Goal: Transaction & Acquisition: Purchase product/service

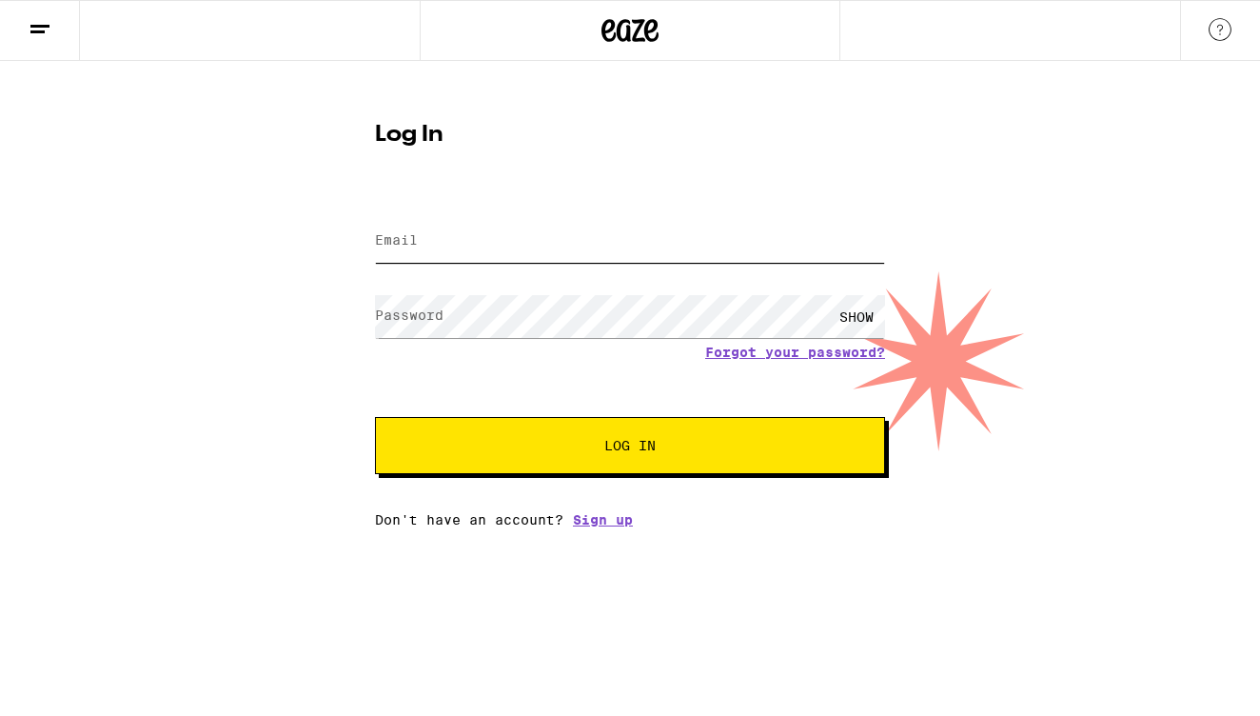
type input "[EMAIL_ADDRESS][DOMAIN_NAME]"
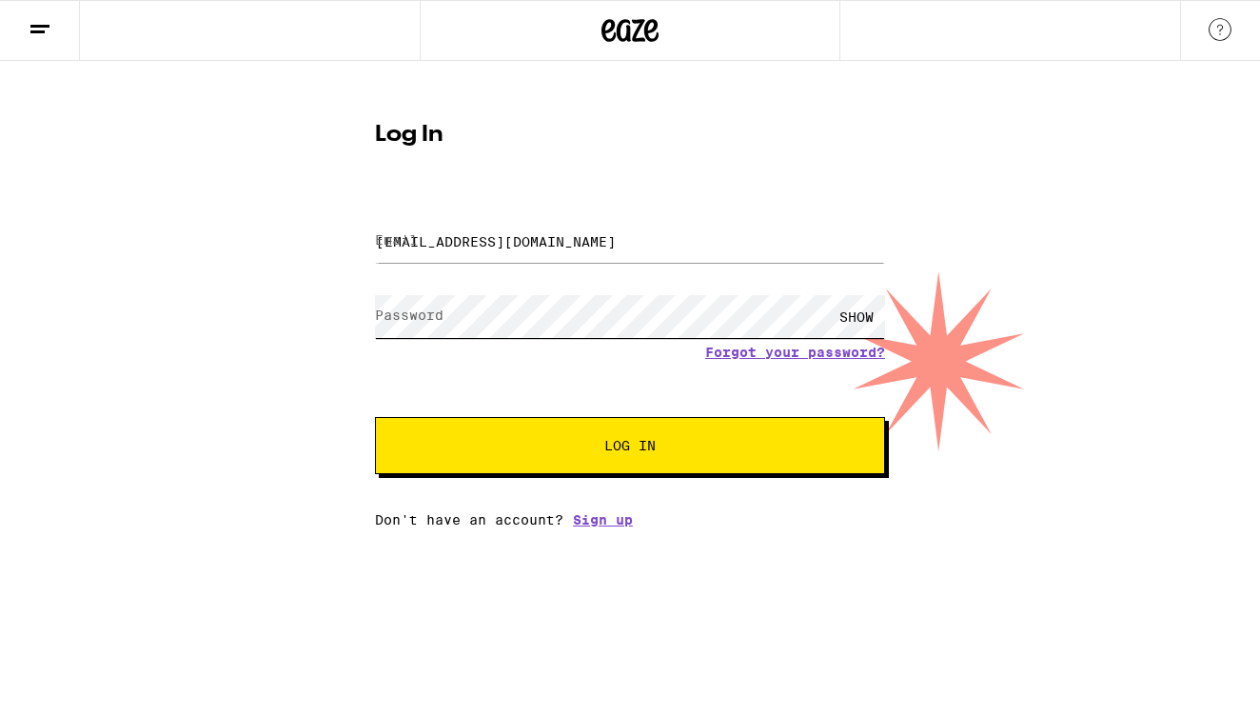
click at [630, 447] on button "Log In" at bounding box center [630, 445] width 510 height 57
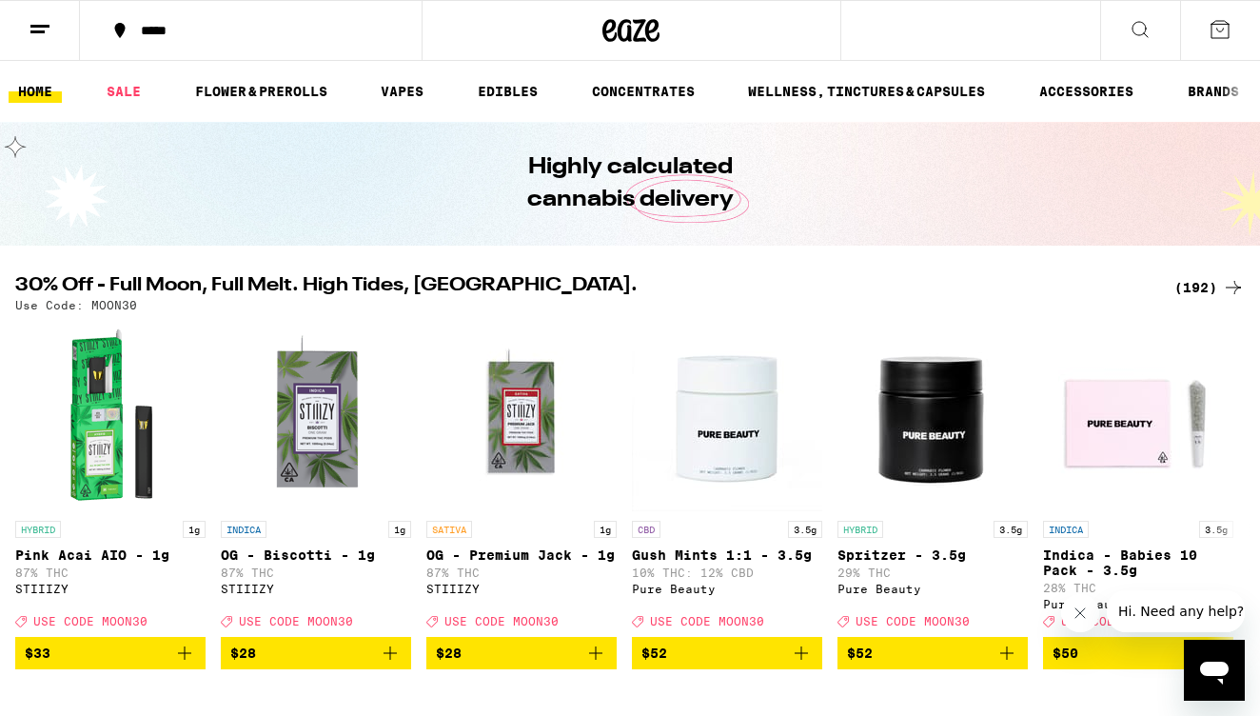
click at [1197, 285] on div "(192)" at bounding box center [1210, 287] width 70 height 23
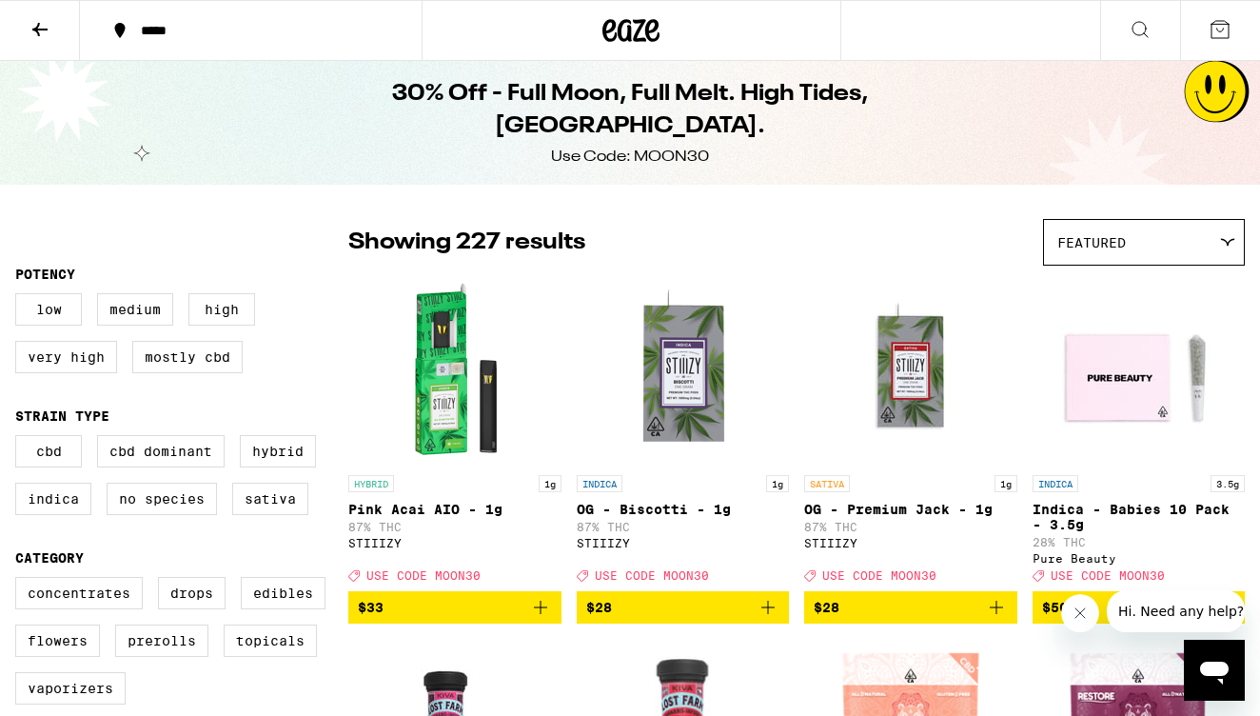
click at [149, 35] on div "*****" at bounding box center [262, 30] width 262 height 13
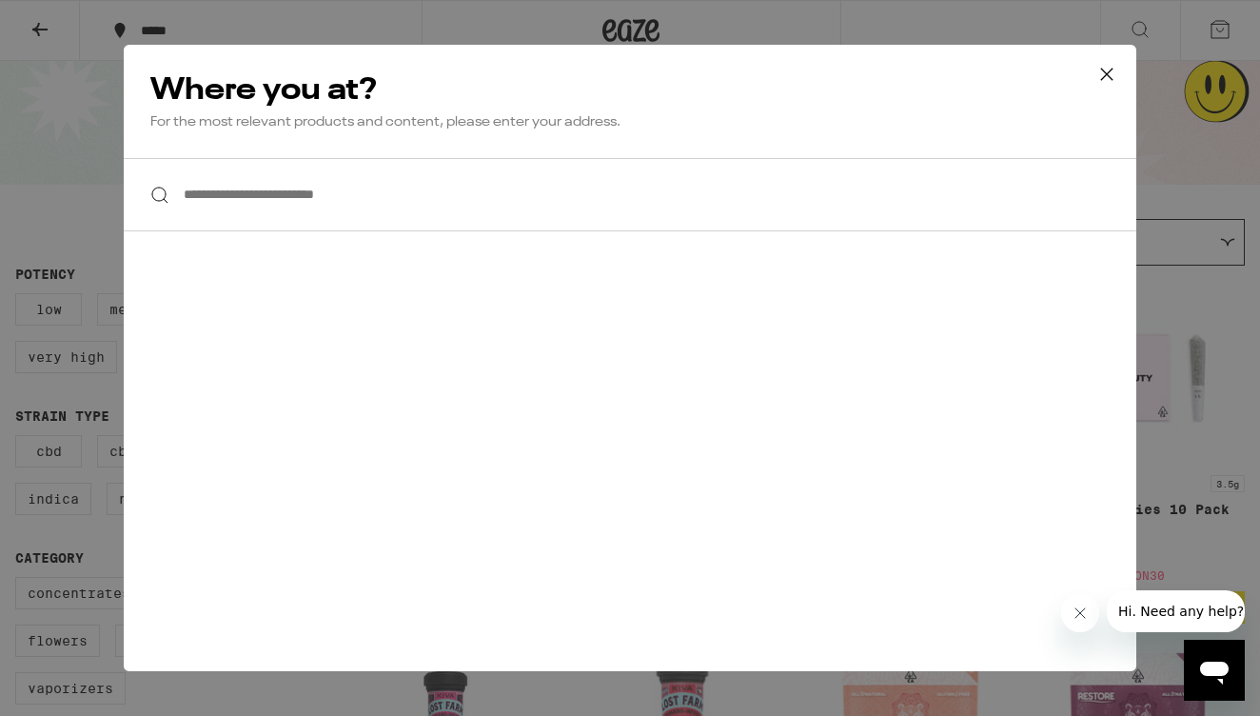
click at [320, 208] on input "**********" at bounding box center [630, 194] width 1013 height 73
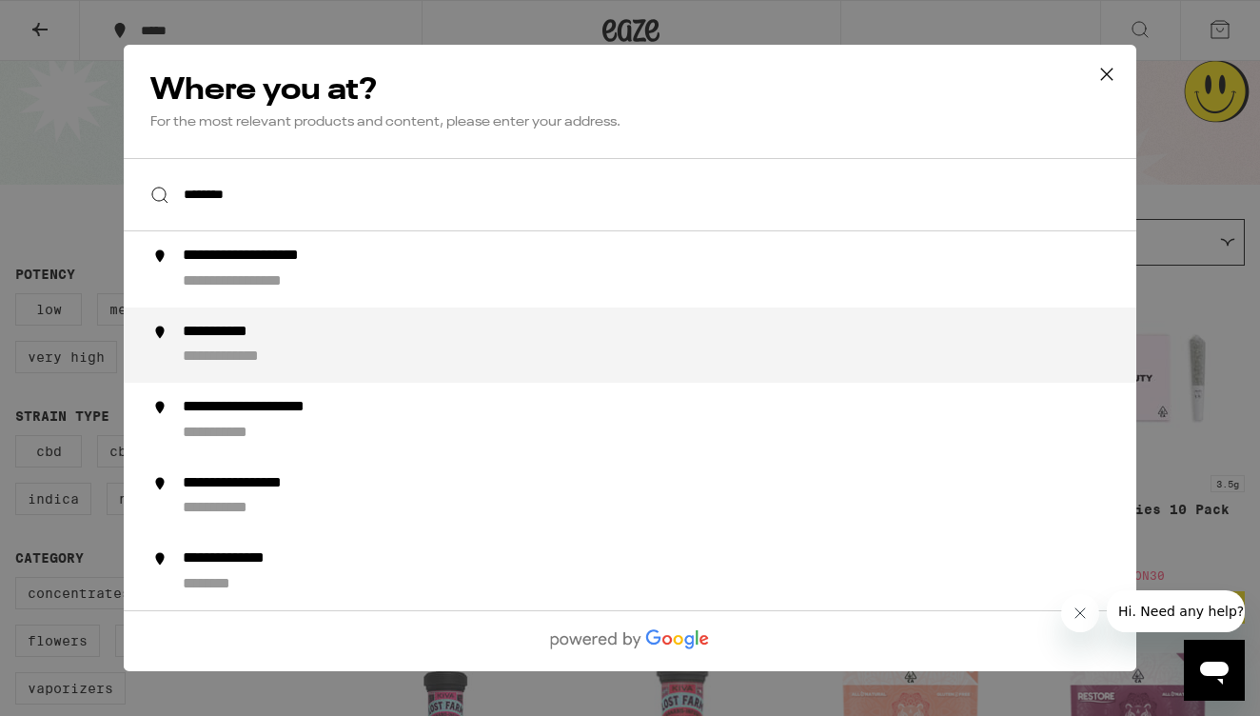
click at [274, 348] on div "**********" at bounding box center [668, 346] width 971 height 46
type input "**********"
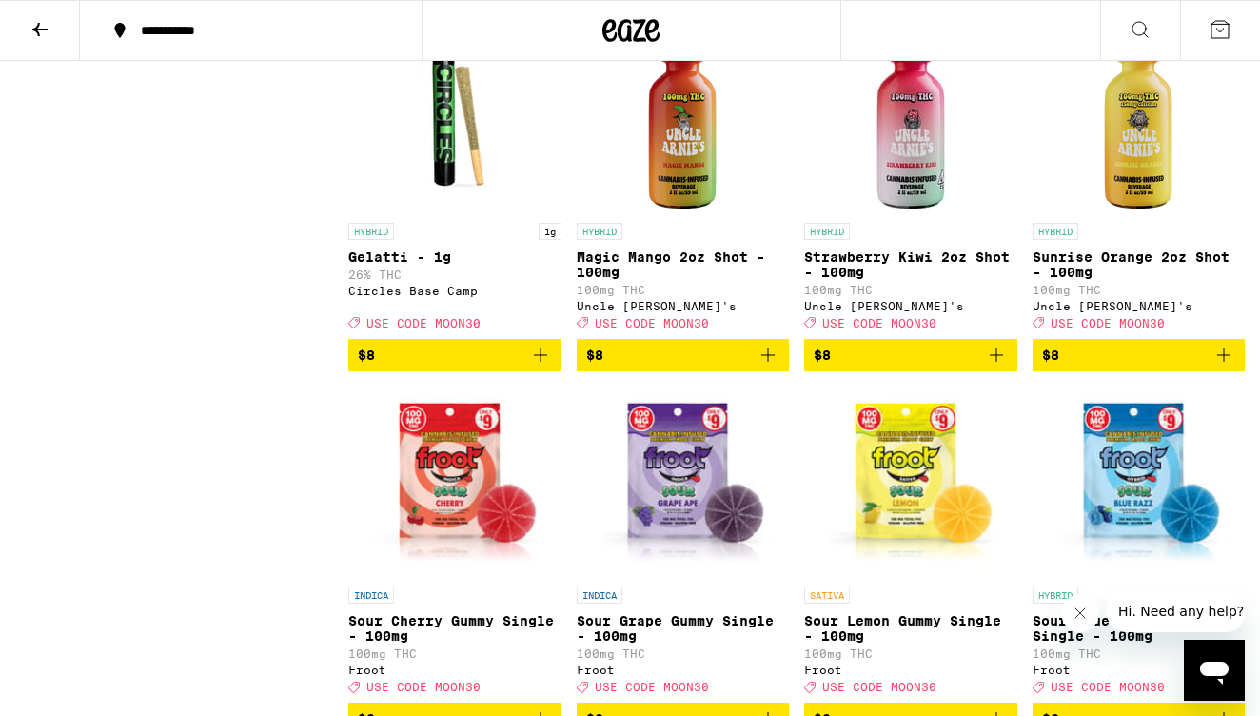
scroll to position [2419, 0]
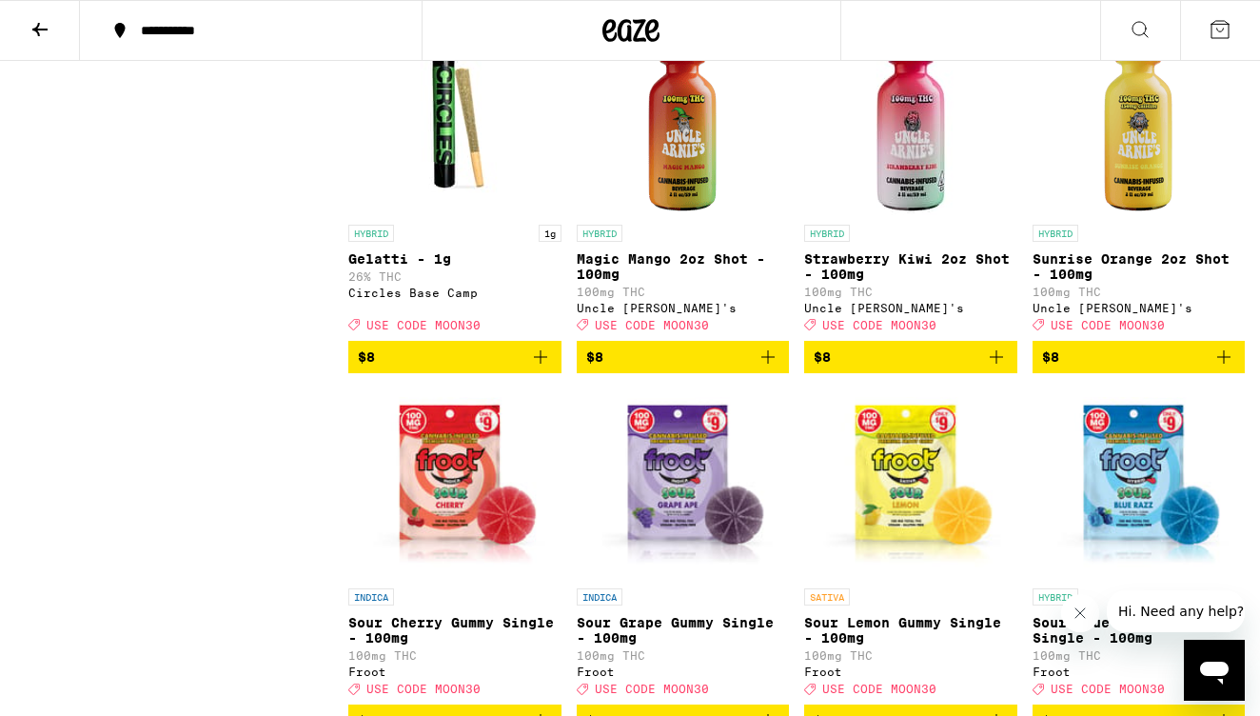
click at [998, 368] on icon "Add to bag" at bounding box center [996, 357] width 23 height 23
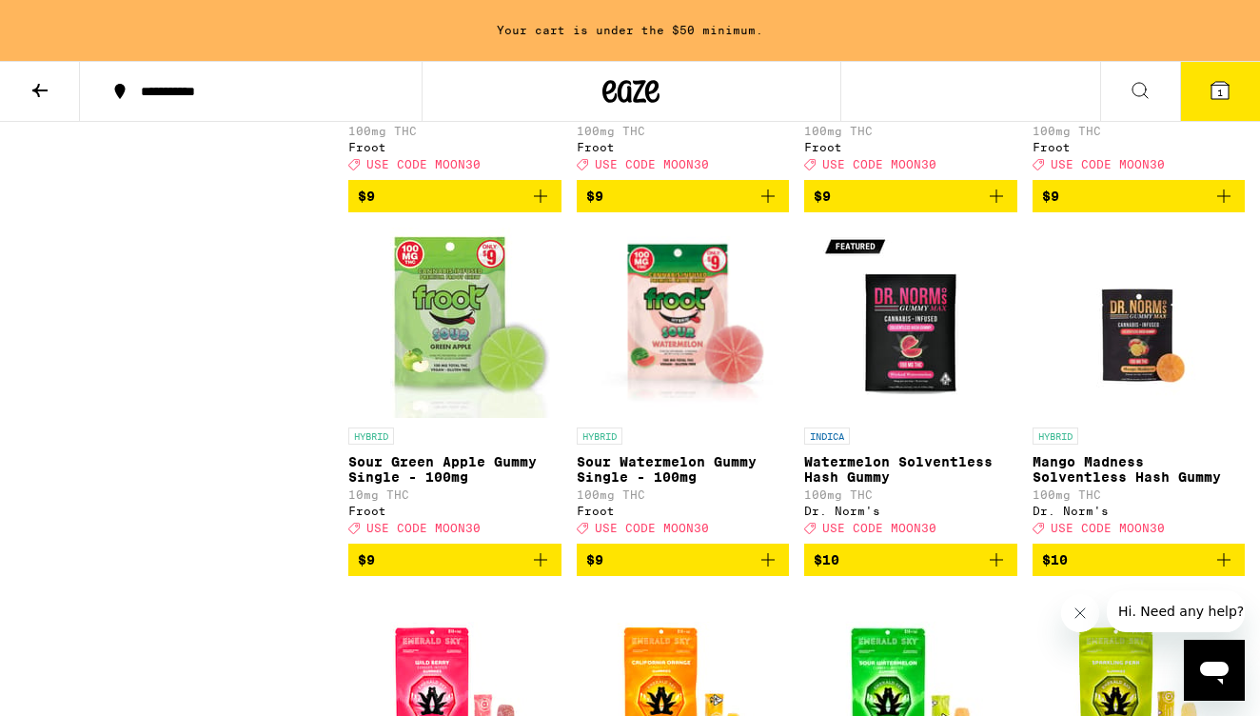
scroll to position [3063, 0]
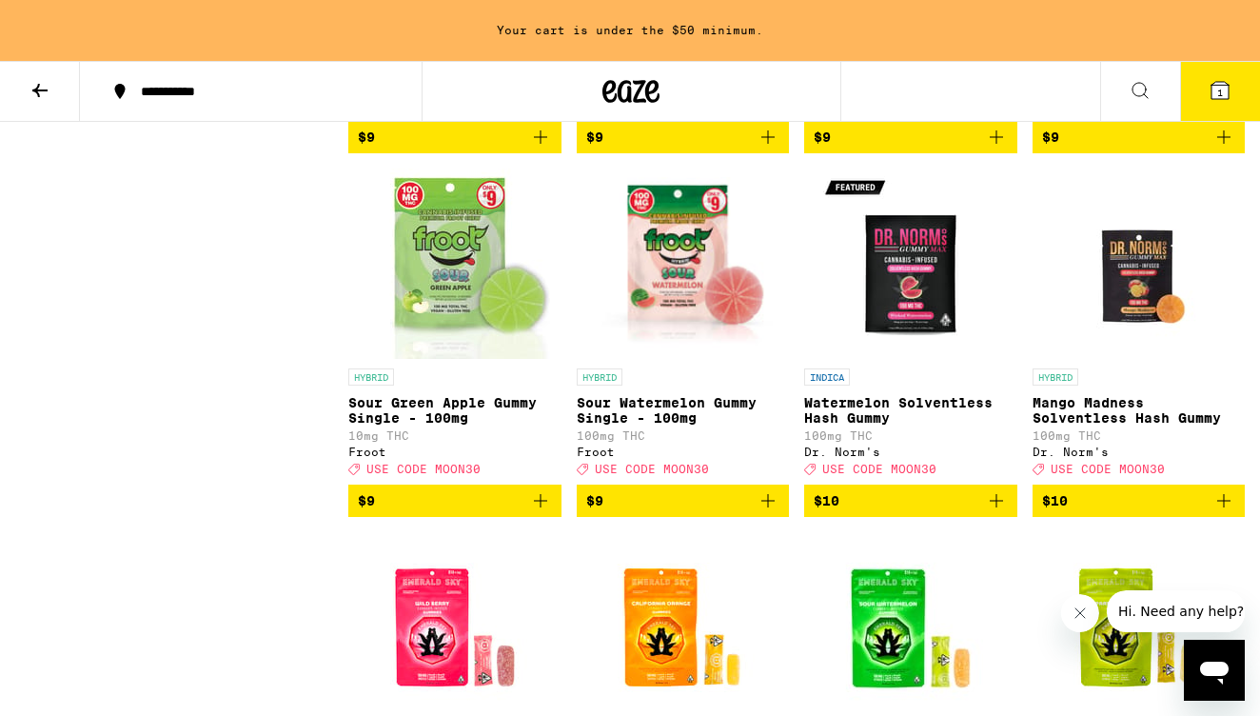
click at [768, 507] on icon "Add to bag" at bounding box center [768, 500] width 13 height 13
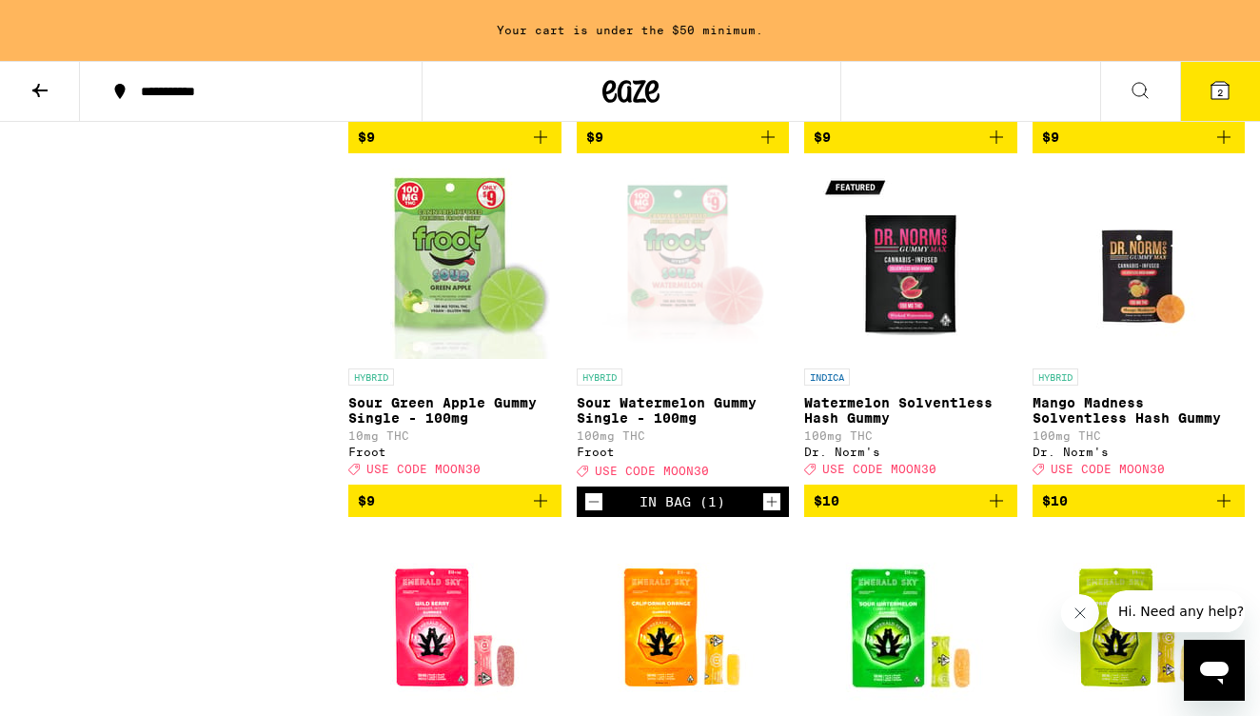
click at [768, 513] on icon "Increment" at bounding box center [771, 501] width 17 height 23
click at [768, 587] on img "Open page for California Orange Gummies from Emerald Sky" at bounding box center [682, 627] width 190 height 190
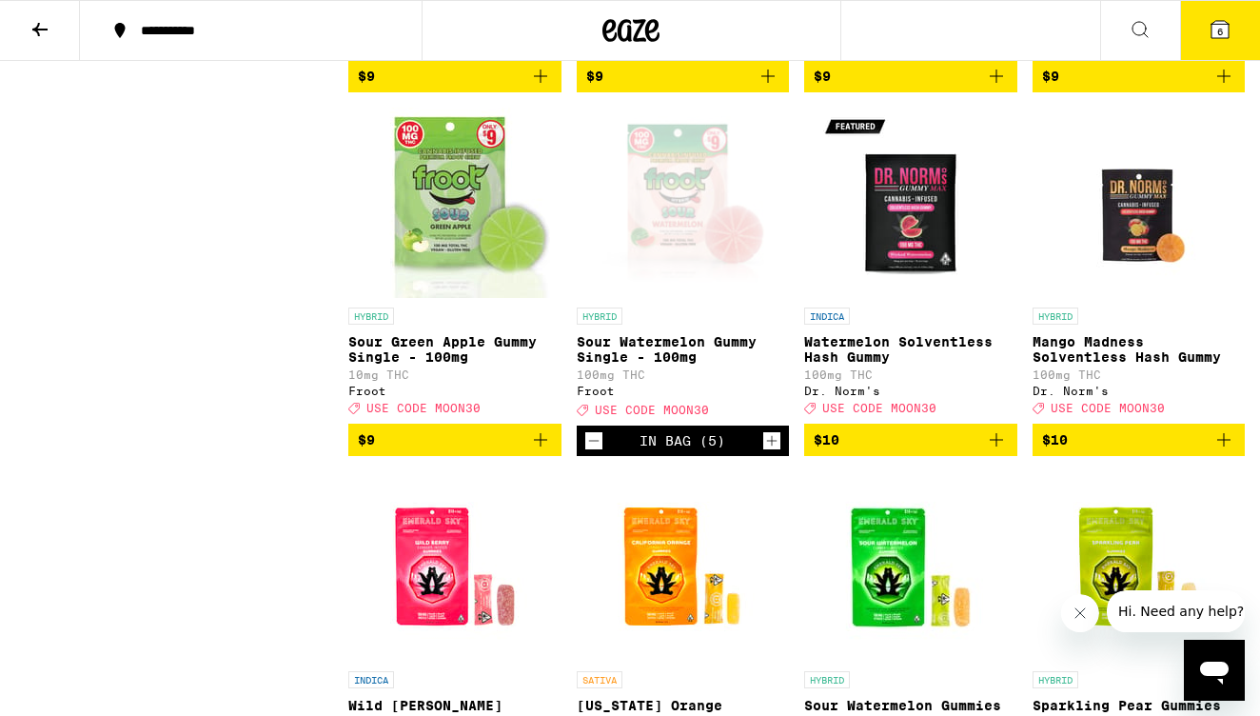
click at [768, 587] on img "Open page for California Orange Gummies from Emerald Sky" at bounding box center [682, 566] width 190 height 190
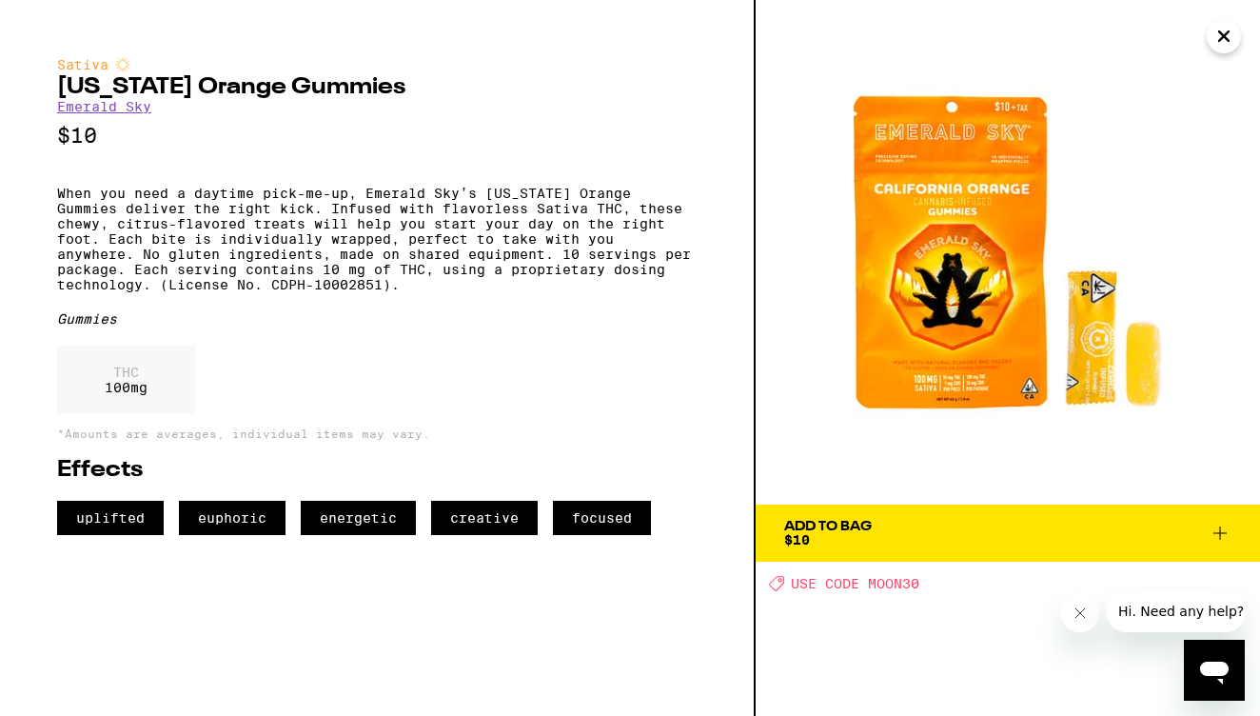
click at [778, 525] on button "Add To Bag $10" at bounding box center [1008, 533] width 505 height 57
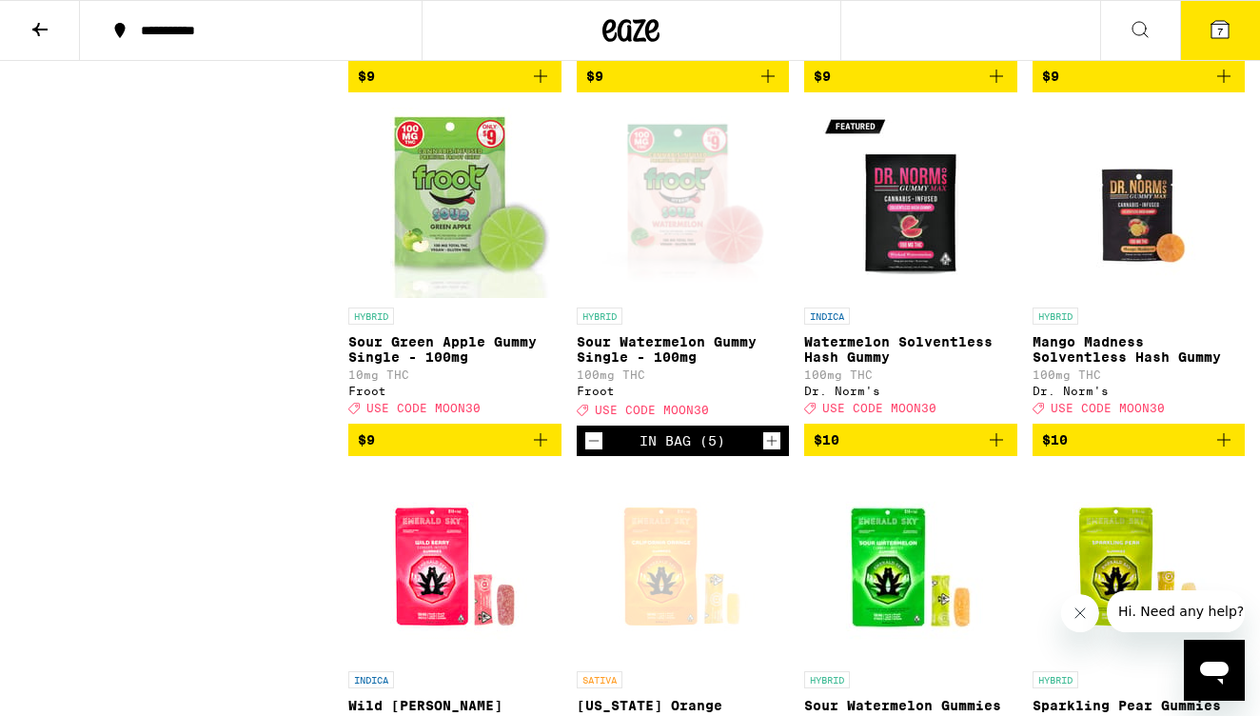
click at [772, 446] on icon "Increment" at bounding box center [772, 441] width 10 height 10
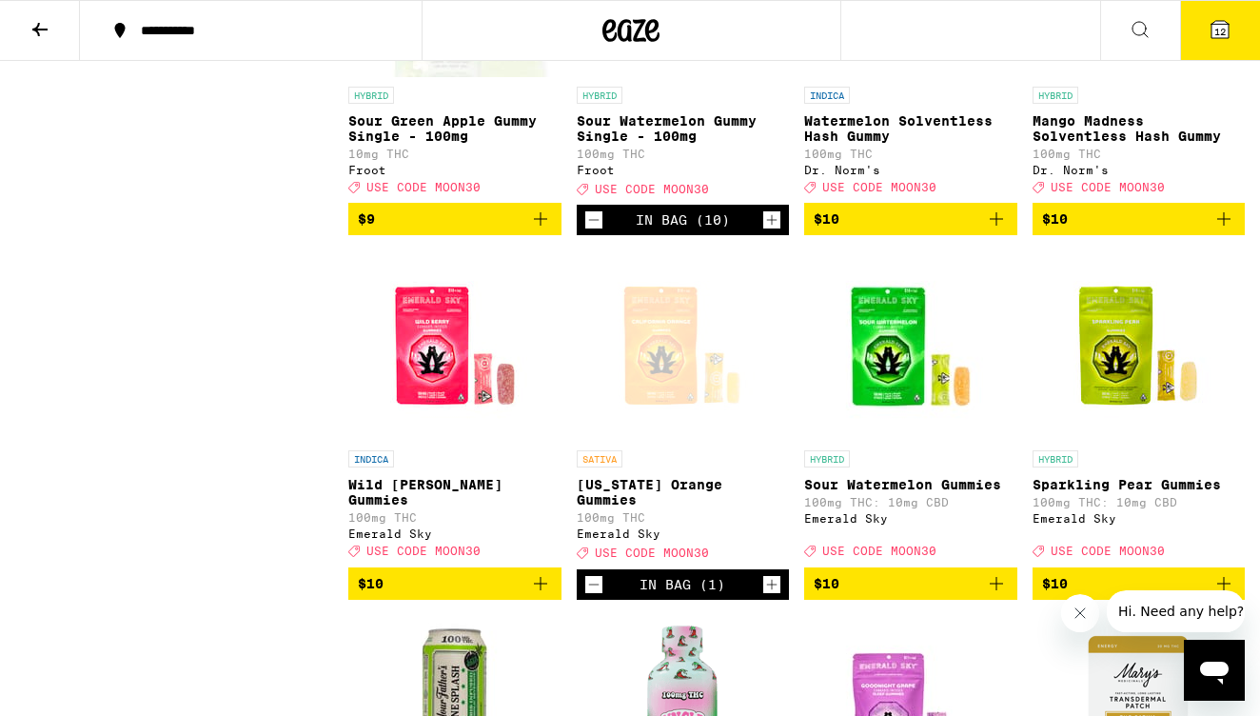
scroll to position [3454, 0]
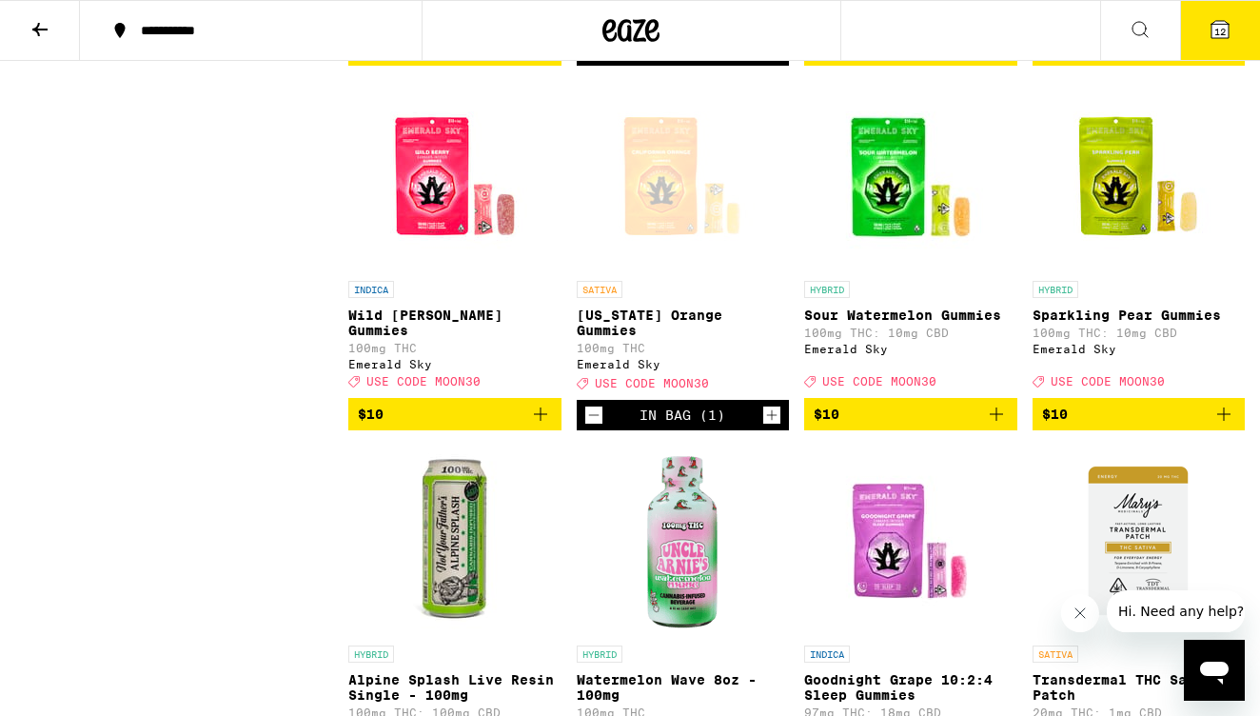
click at [598, 426] on icon "Decrement" at bounding box center [593, 415] width 17 height 23
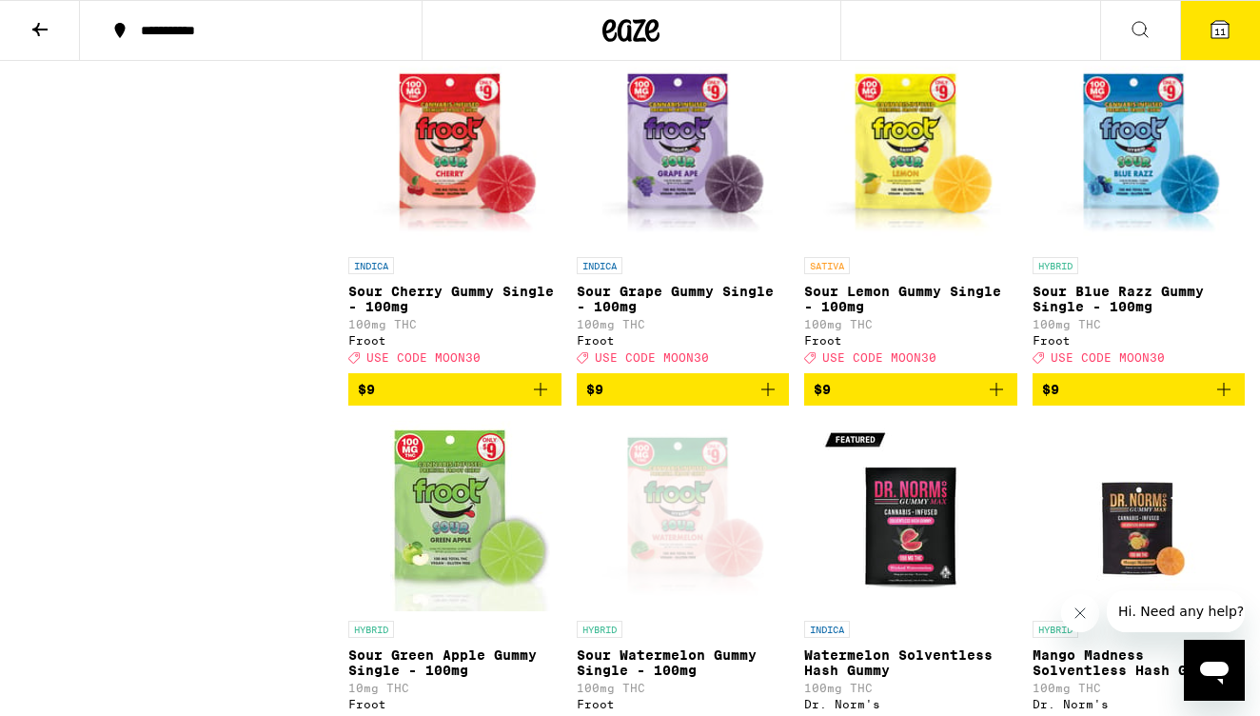
scroll to position [2750, 0]
click at [1227, 401] on icon "Add to bag" at bounding box center [1224, 389] width 23 height 23
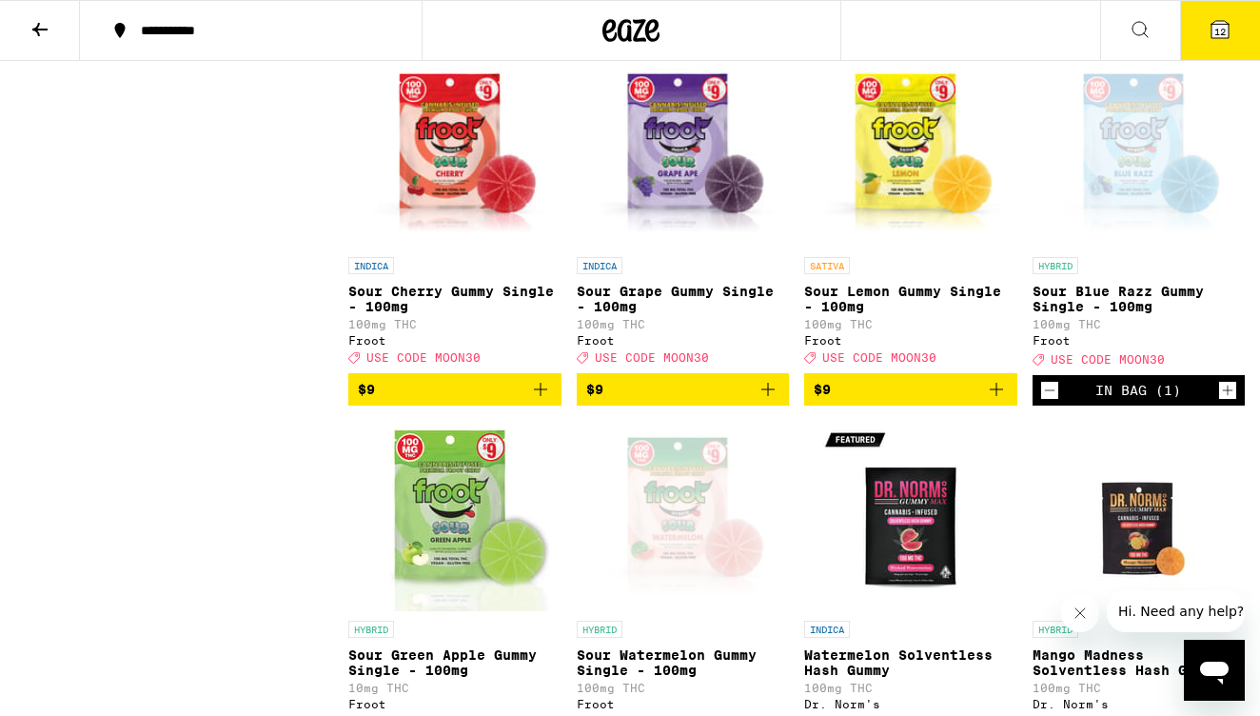
click at [1227, 402] on icon "Increment" at bounding box center [1227, 390] width 17 height 23
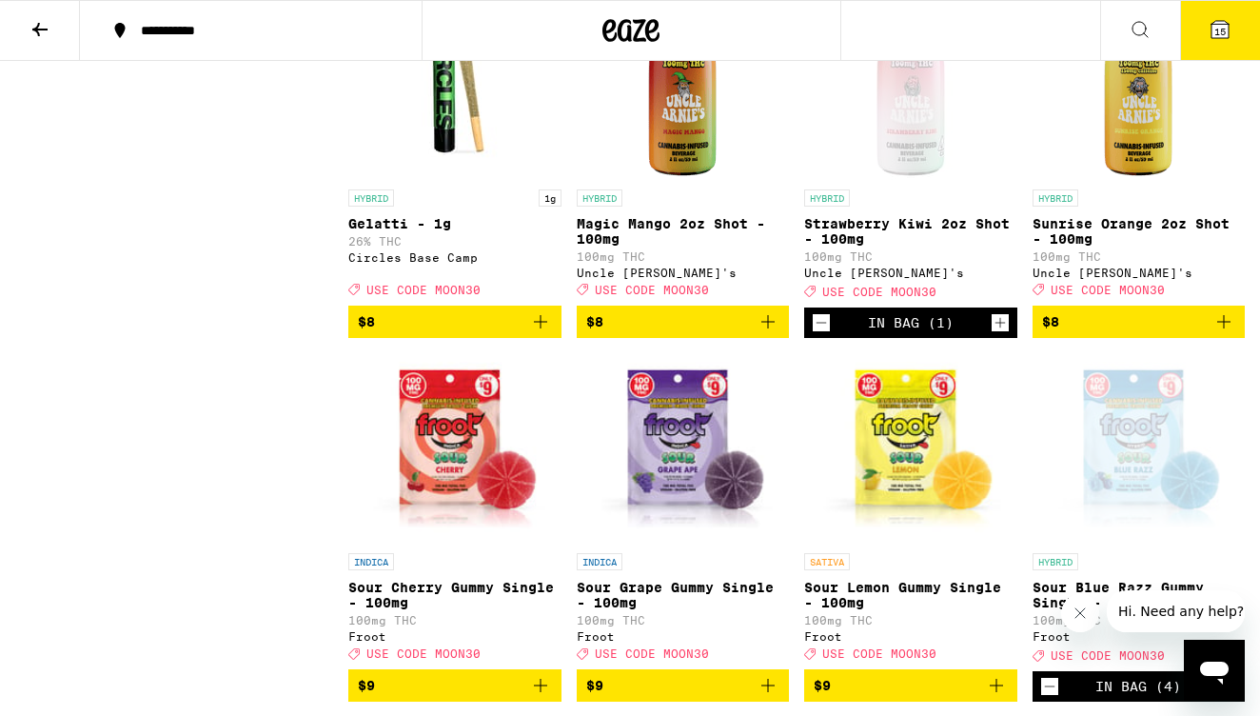
scroll to position [2421, 0]
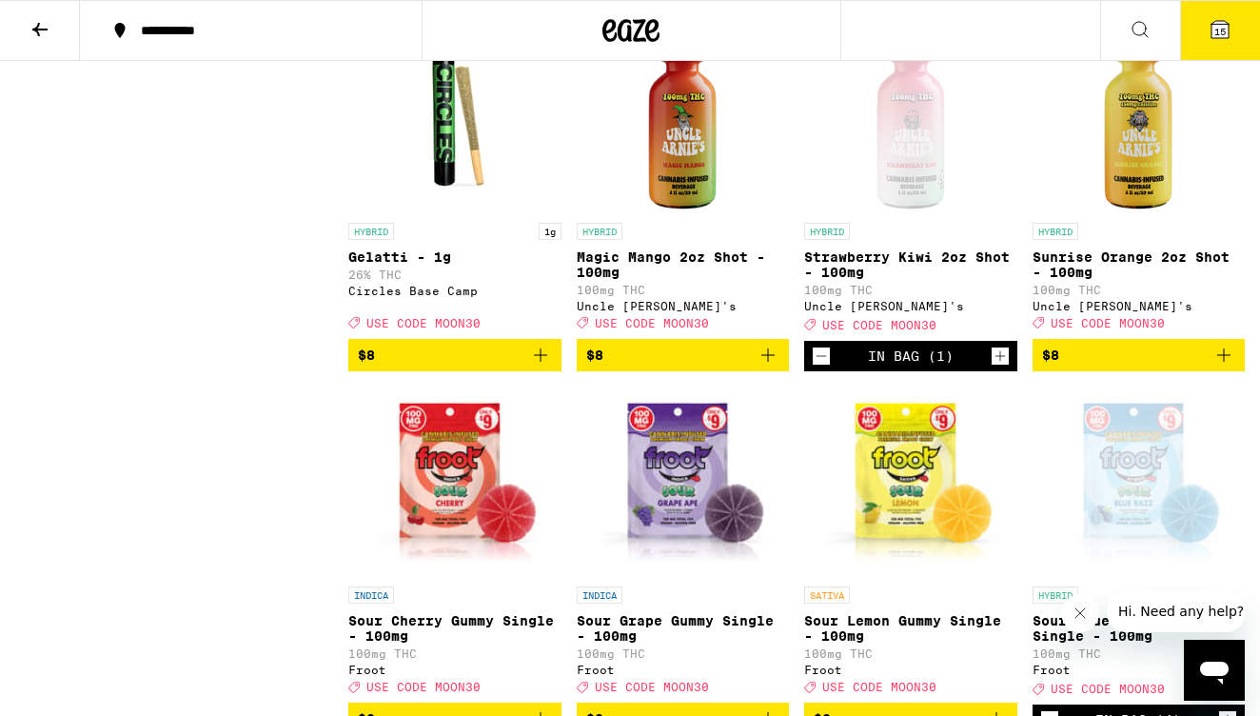
click at [823, 356] on icon "Decrement" at bounding box center [822, 356] width 10 height 0
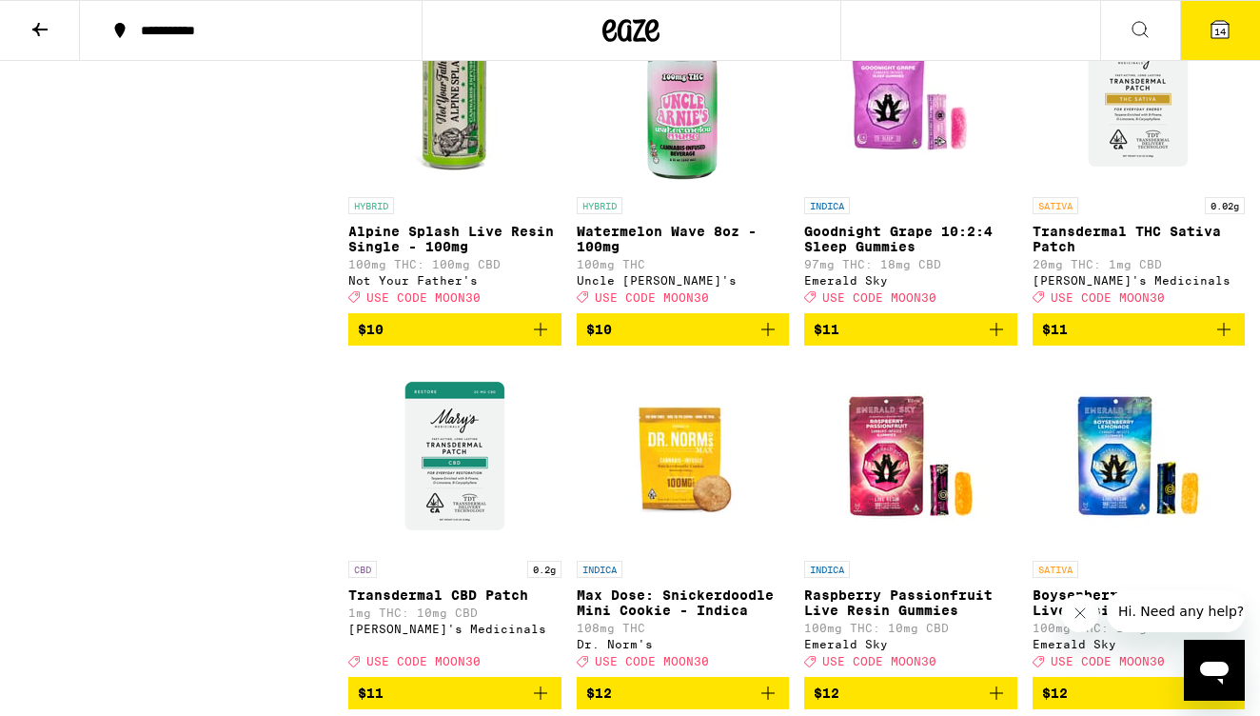
scroll to position [3903, 0]
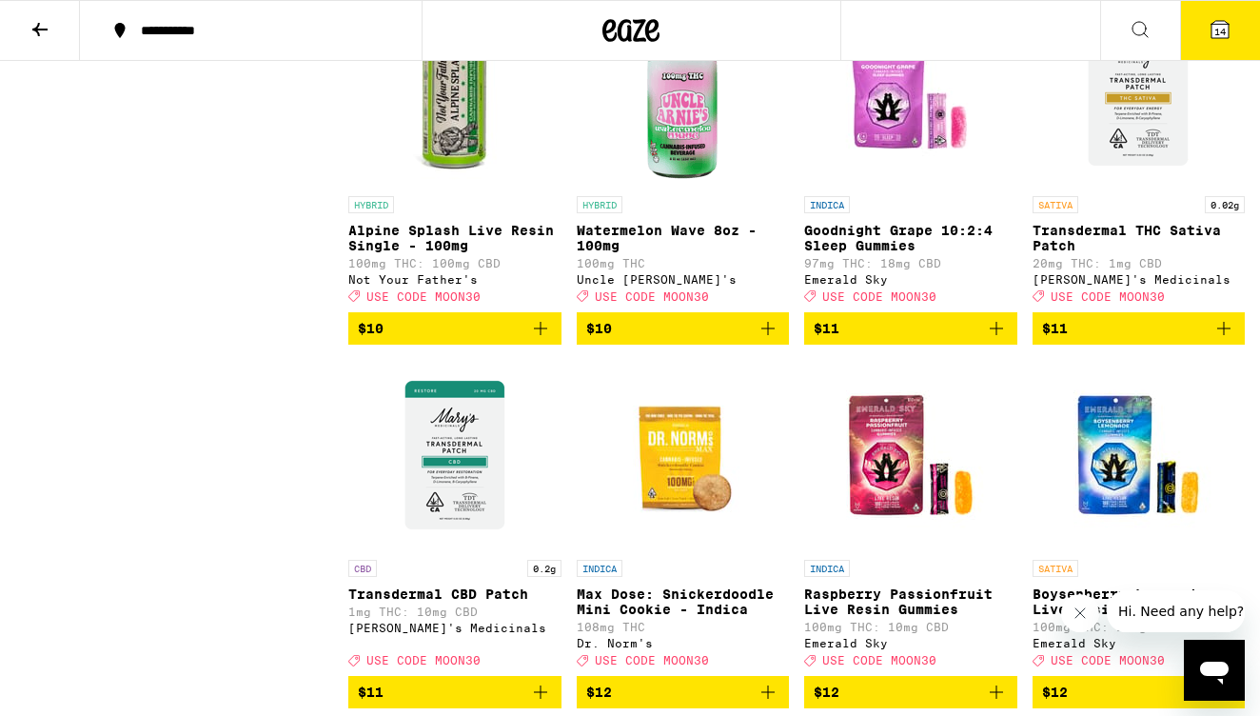
click at [774, 340] on icon "Add to bag" at bounding box center [768, 328] width 23 height 23
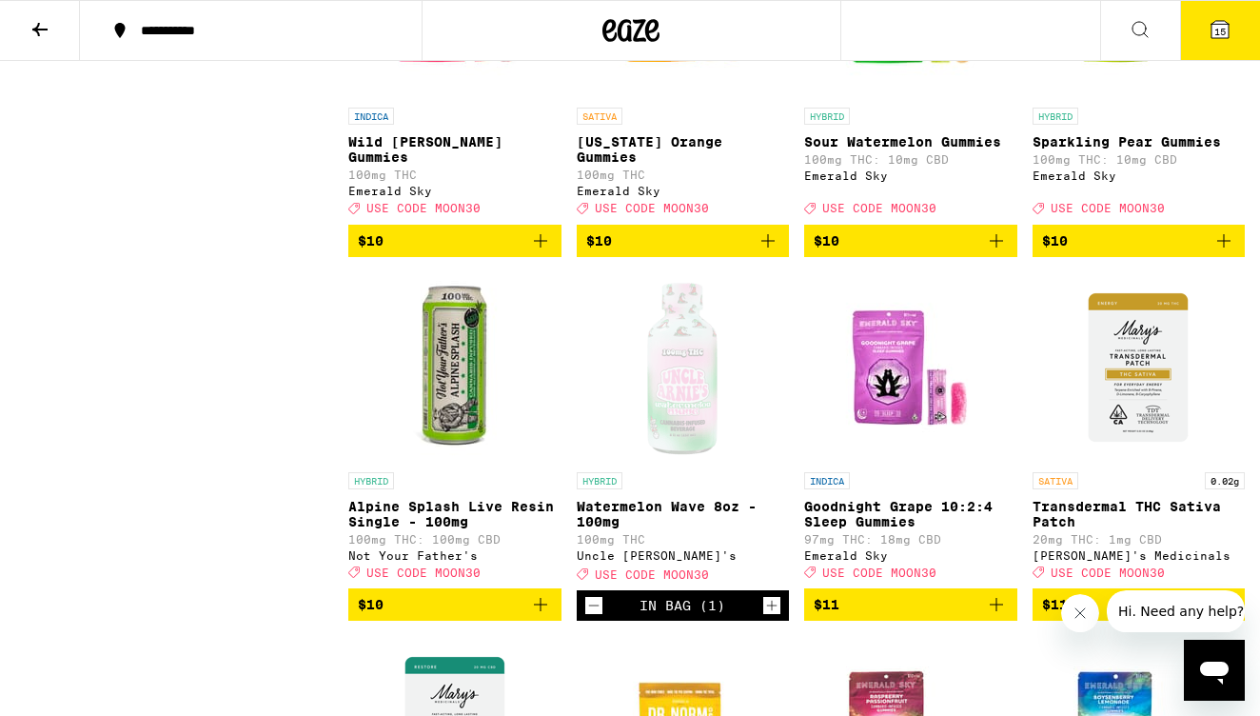
scroll to position [3692, 0]
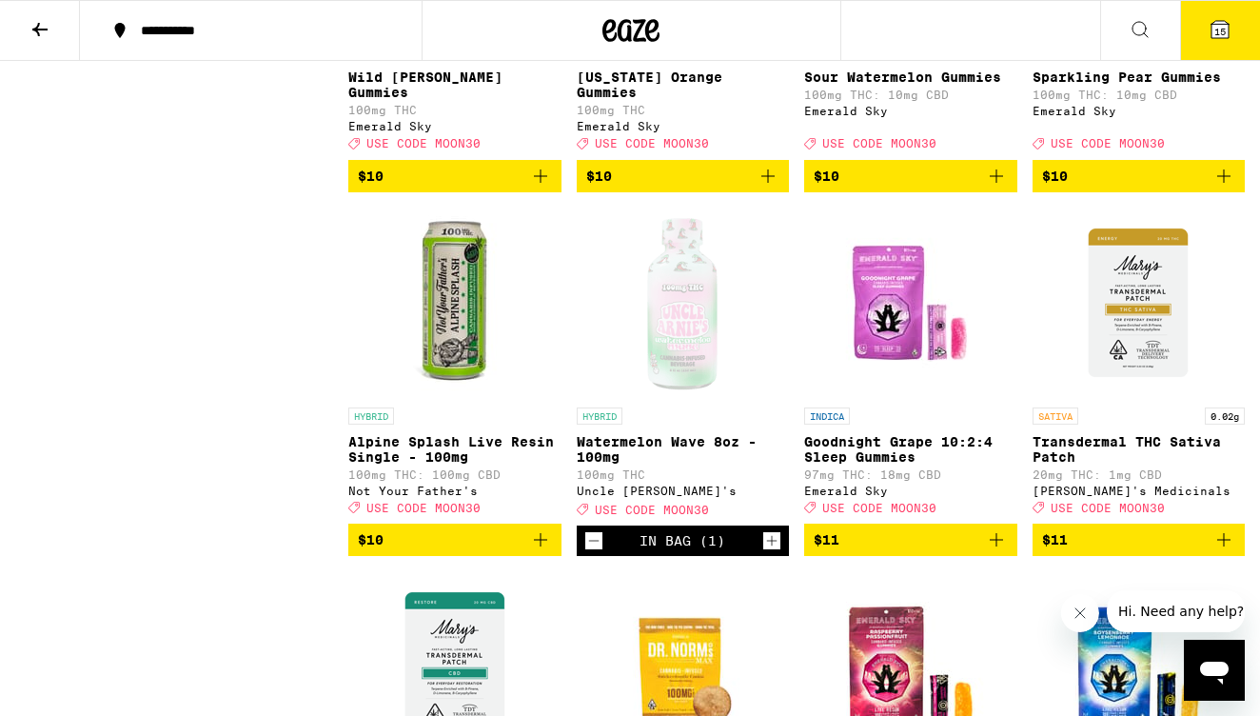
click at [424, 465] on p "Alpine Splash Live Resin Single - 100mg" at bounding box center [454, 449] width 213 height 30
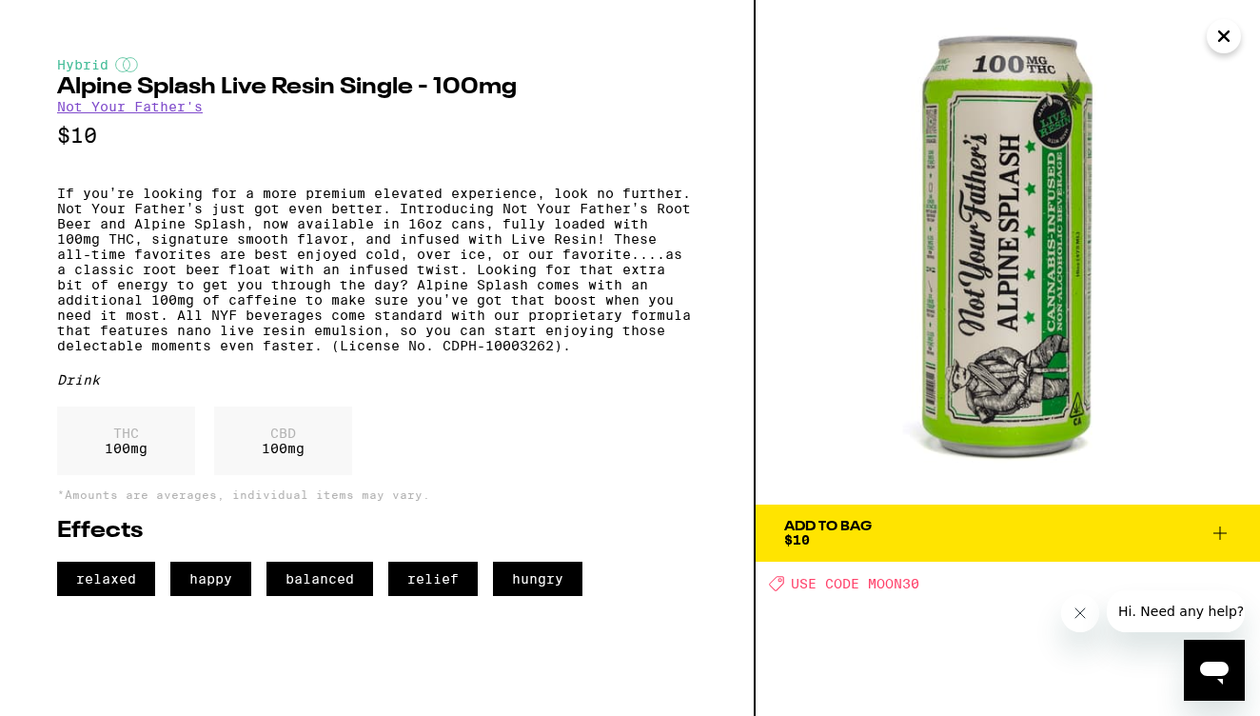
click at [1222, 41] on icon "Close" at bounding box center [1224, 36] width 23 height 29
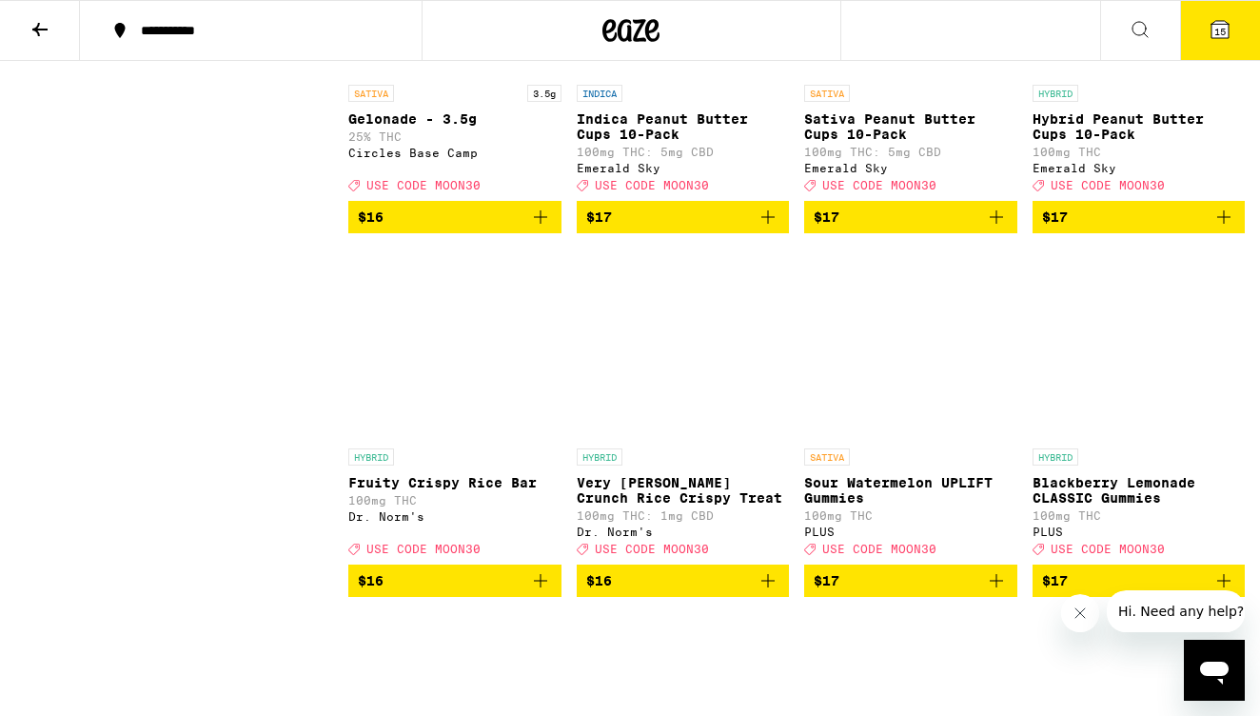
scroll to position [6894, 0]
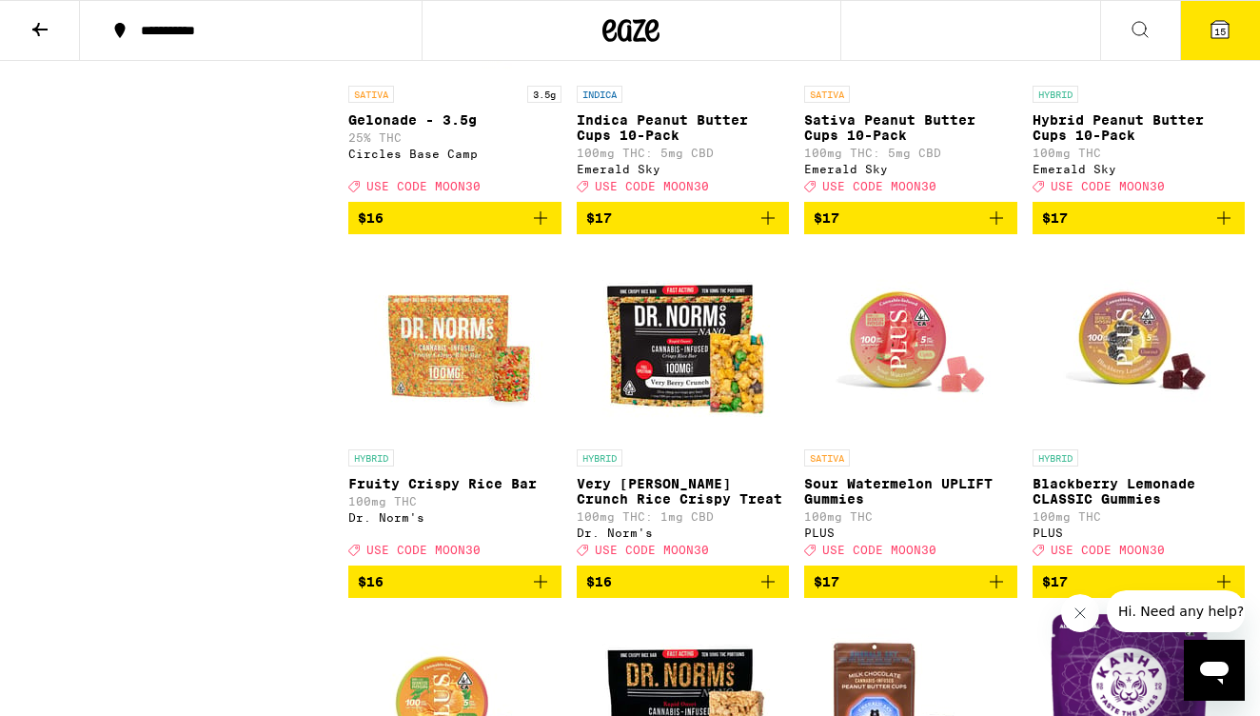
click at [1221, 229] on icon "Add to bag" at bounding box center [1224, 218] width 23 height 23
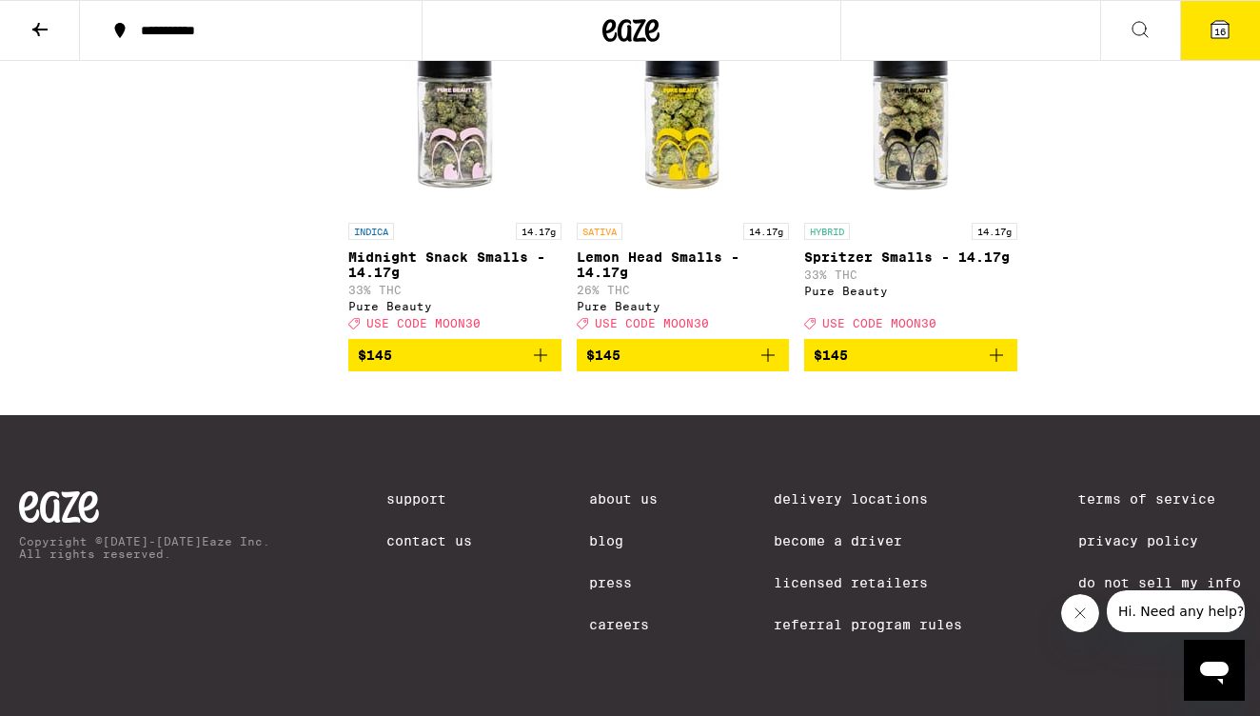
scroll to position [21181, 0]
click at [32, 31] on icon at bounding box center [40, 29] width 23 height 23
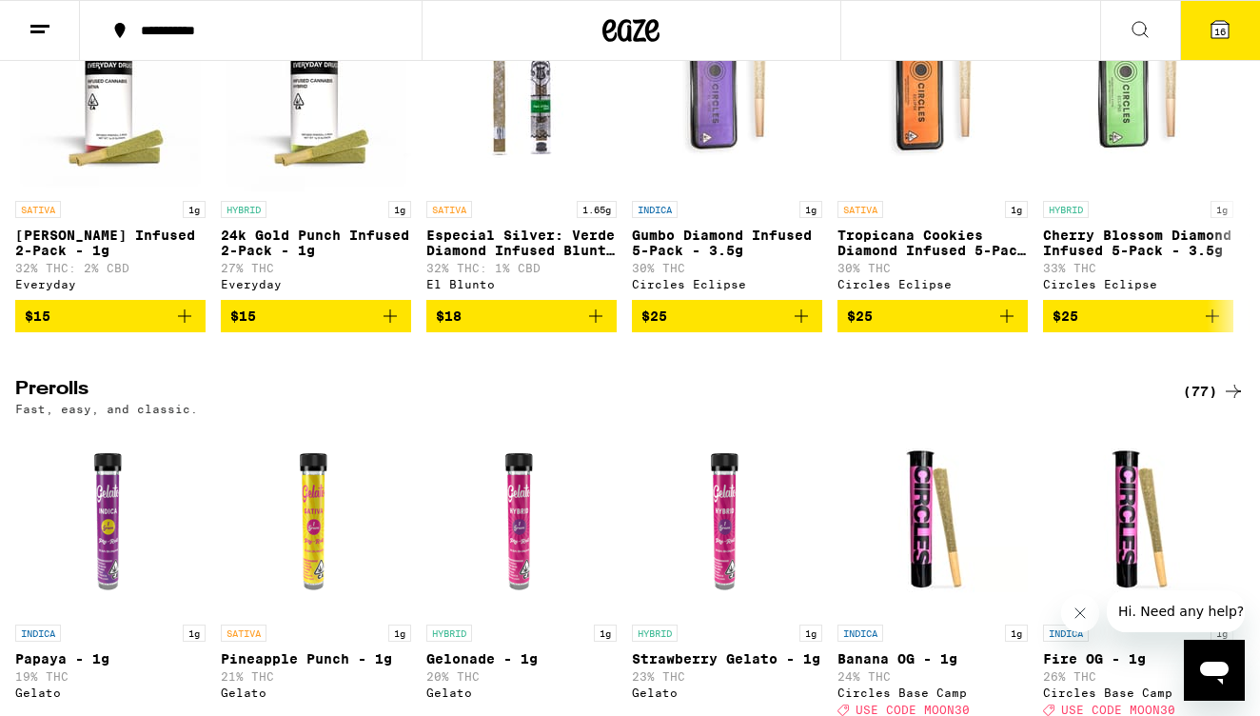
scroll to position [4986, 0]
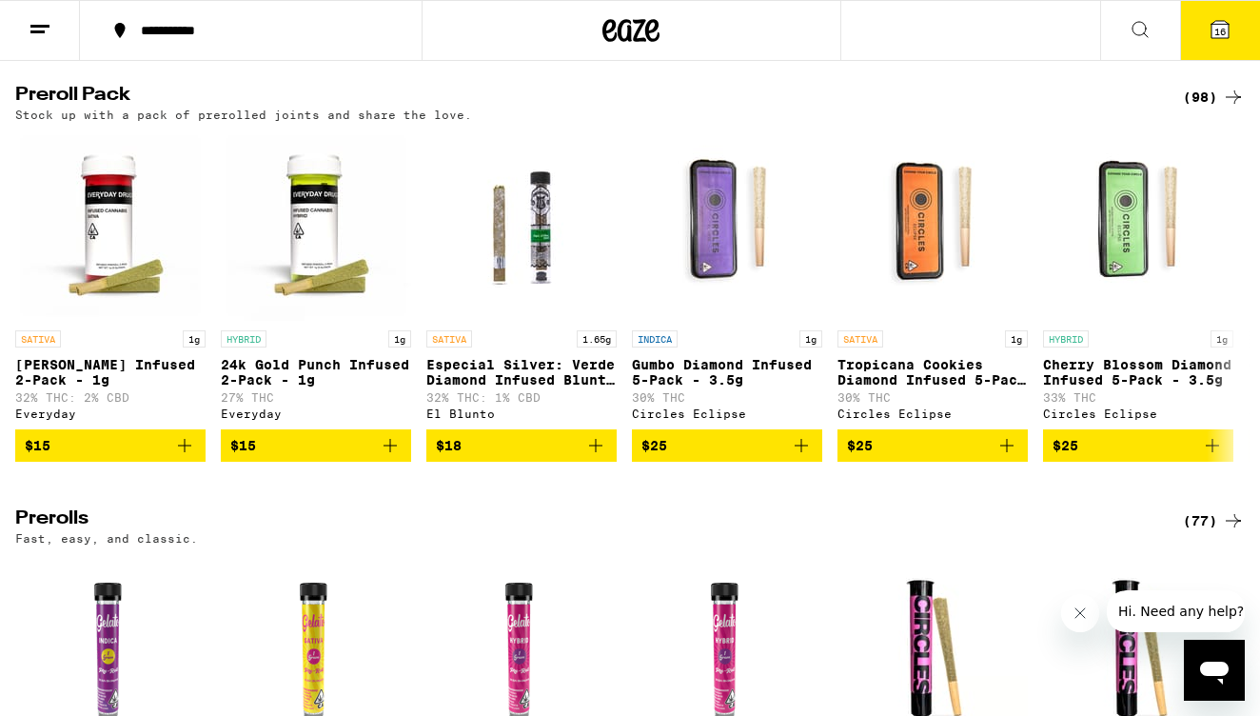
click at [1209, 109] on div "(98)" at bounding box center [1214, 97] width 62 height 23
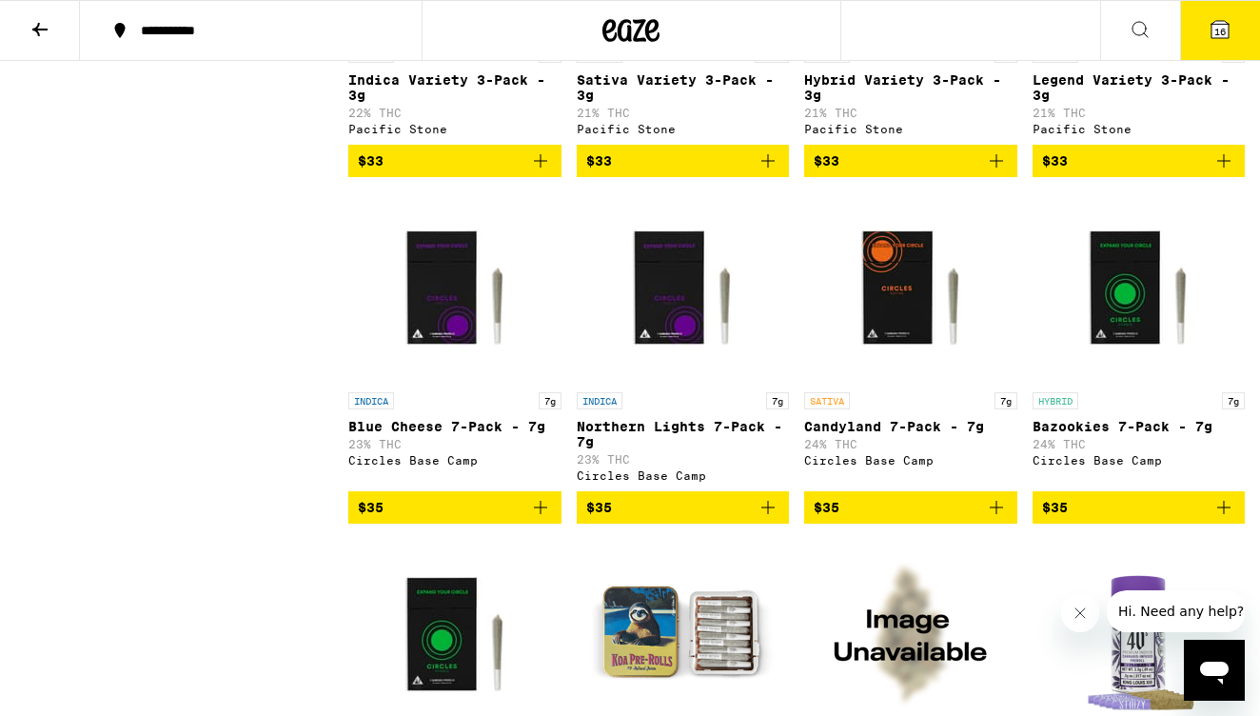
scroll to position [2887, 0]
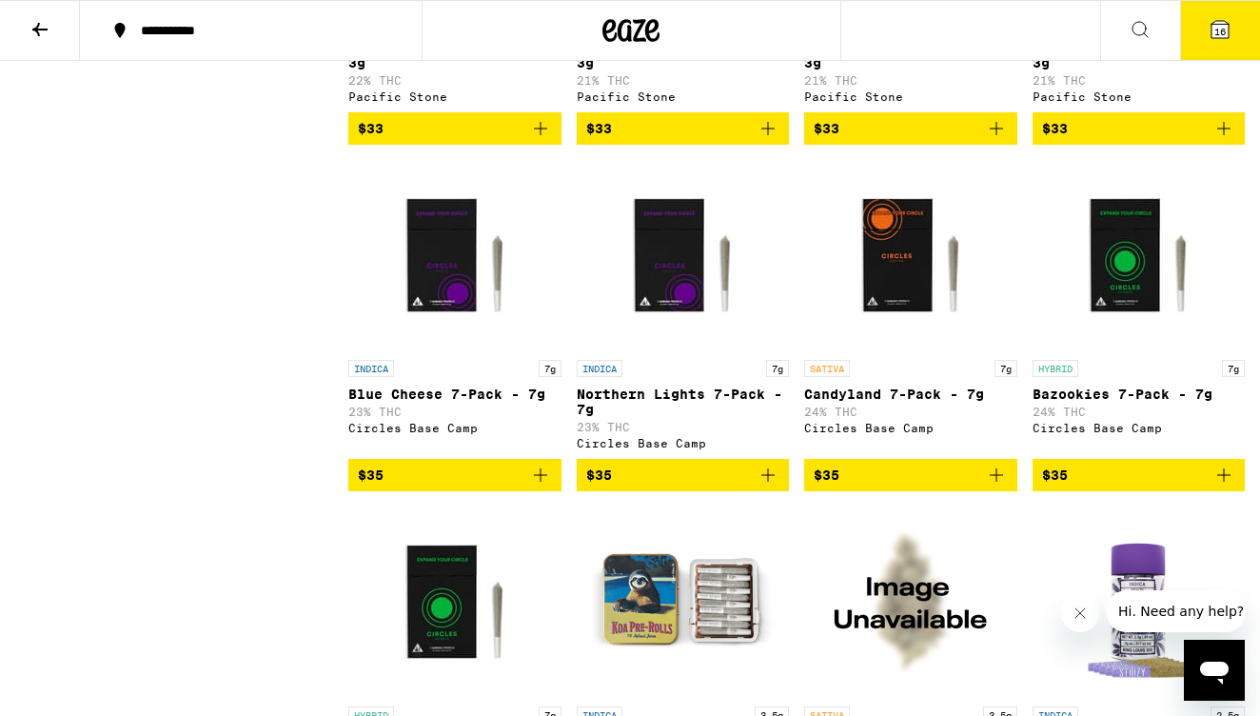
click at [40, 32] on icon at bounding box center [40, 29] width 23 height 23
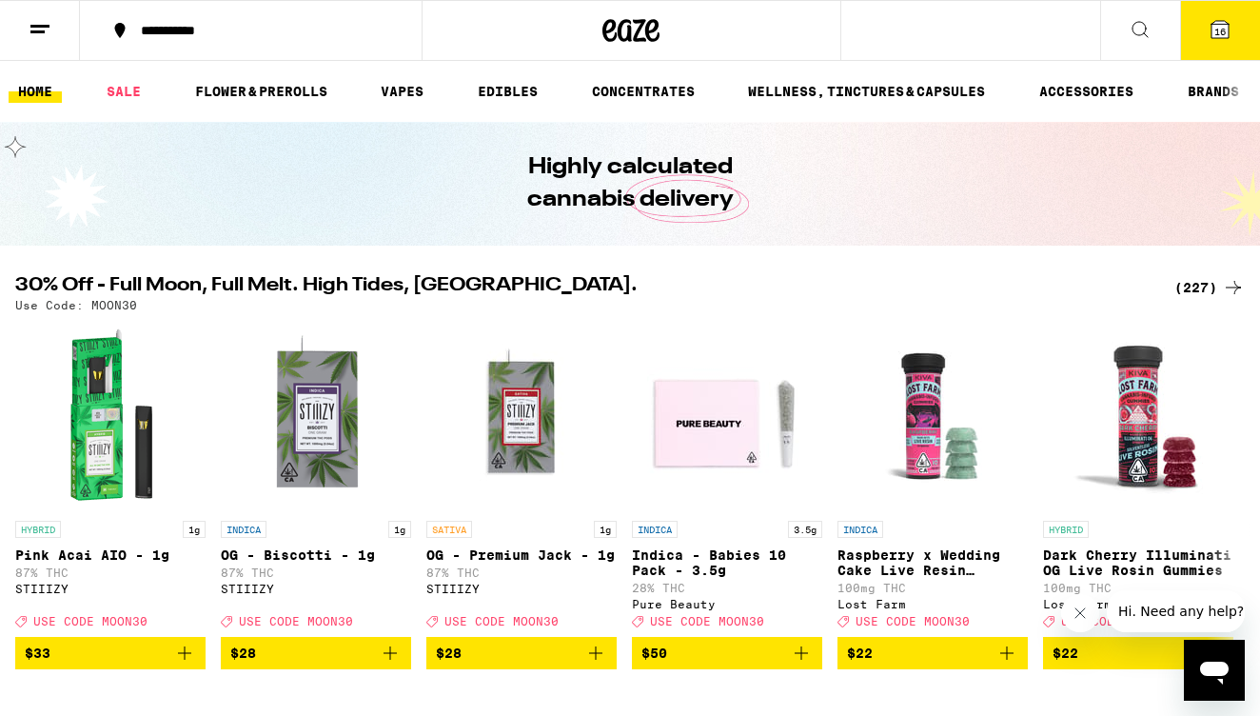
click at [1196, 280] on div "(227)" at bounding box center [1210, 287] width 70 height 23
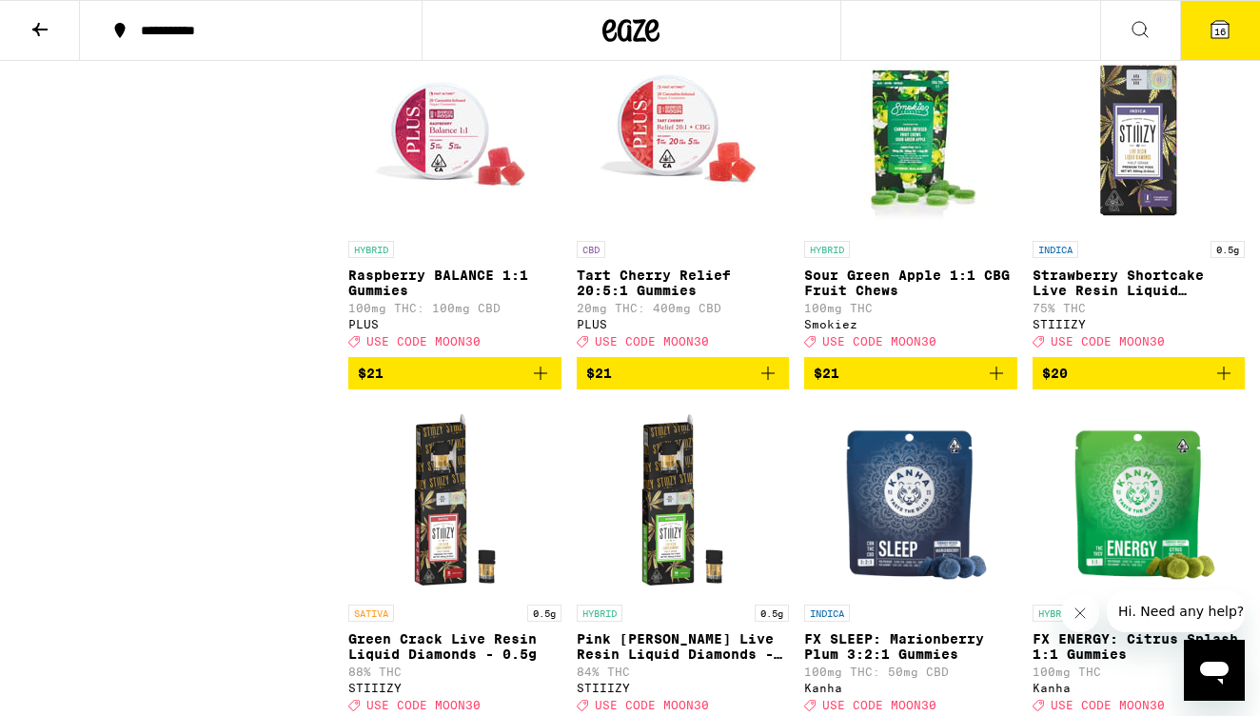
scroll to position [11165, 0]
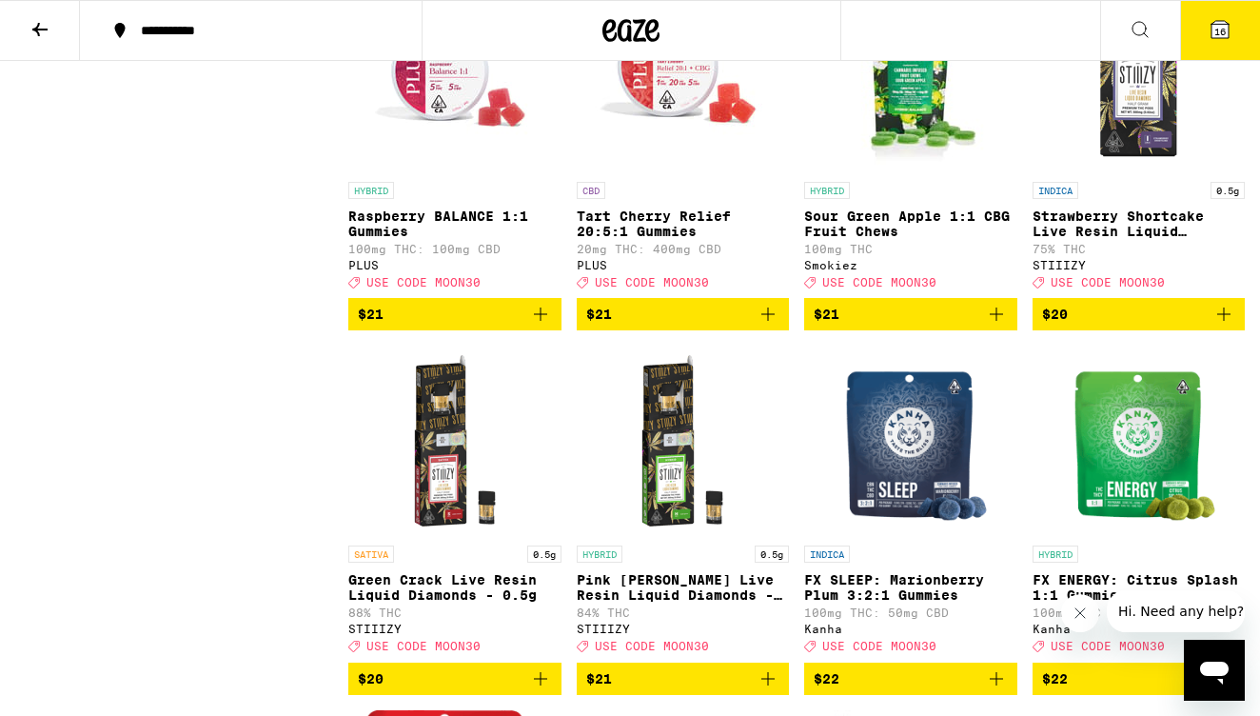
click at [1225, 31] on span "16" at bounding box center [1220, 31] width 11 height 11
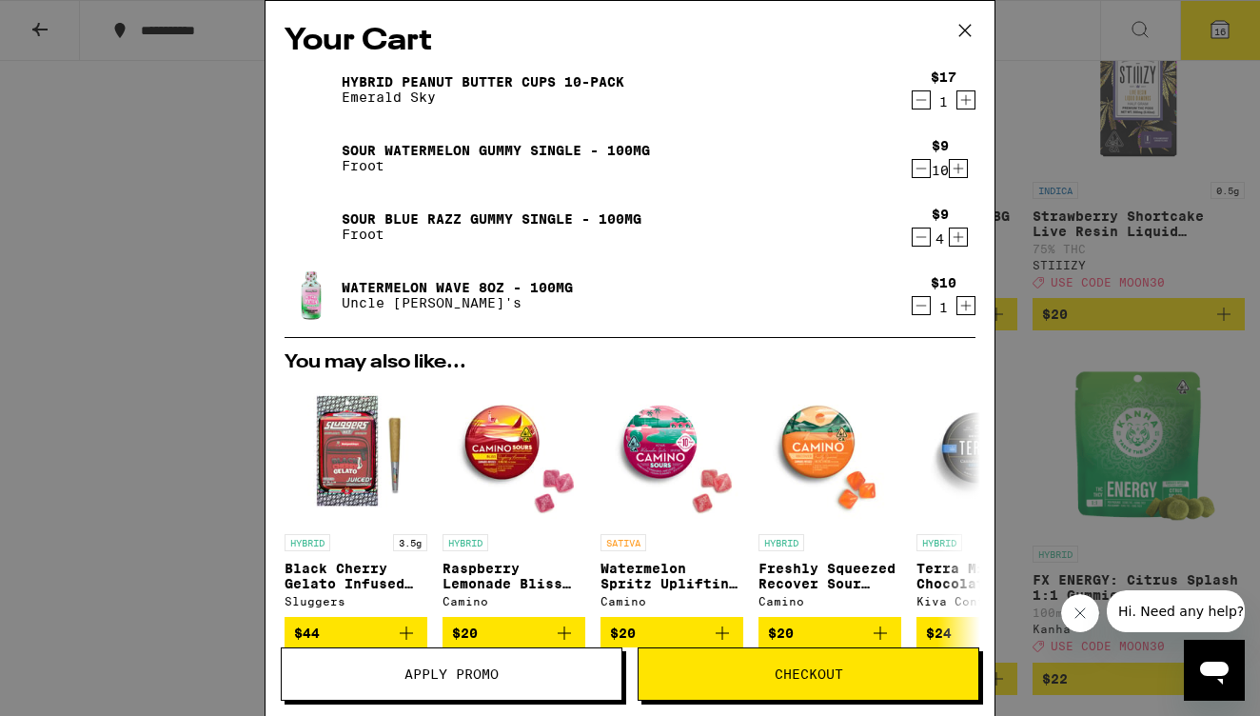
click at [427, 676] on span "Apply Promo" at bounding box center [452, 673] width 94 height 13
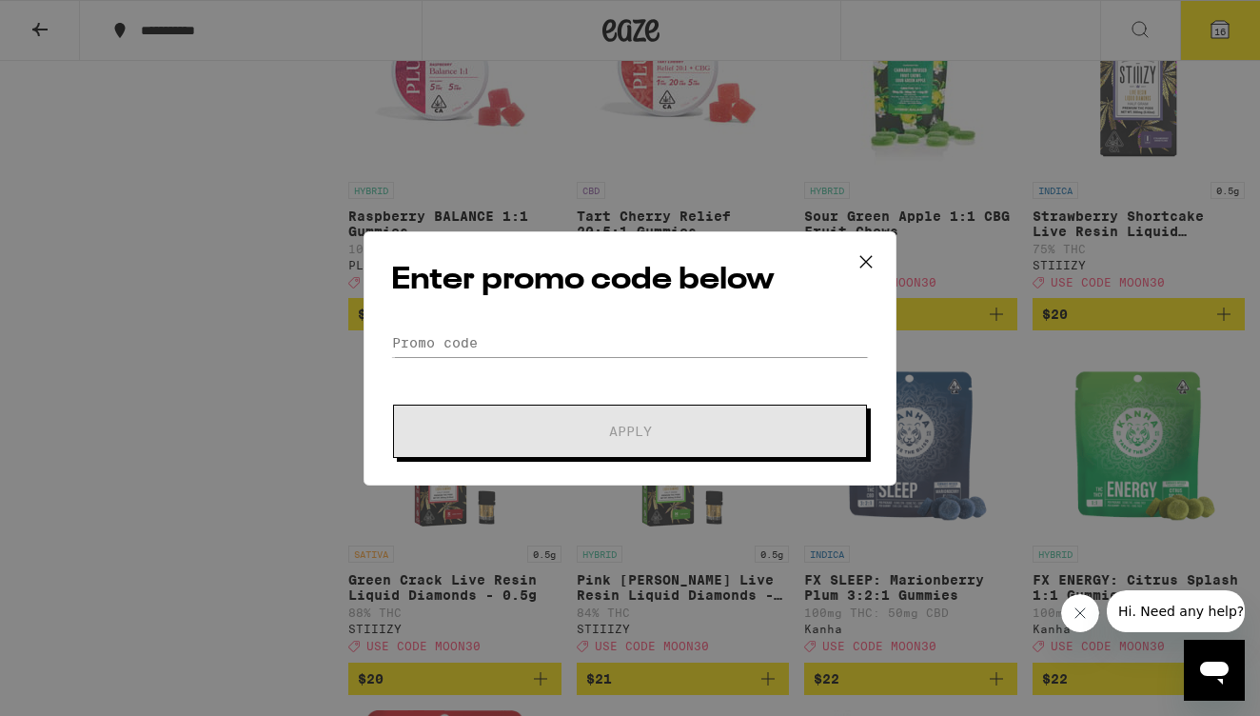
click at [563, 315] on div "Enter promo code below Promo Code Apply" at bounding box center [630, 358] width 533 height 254
click at [563, 331] on input "Promo Code" at bounding box center [630, 342] width 478 height 29
type input ","
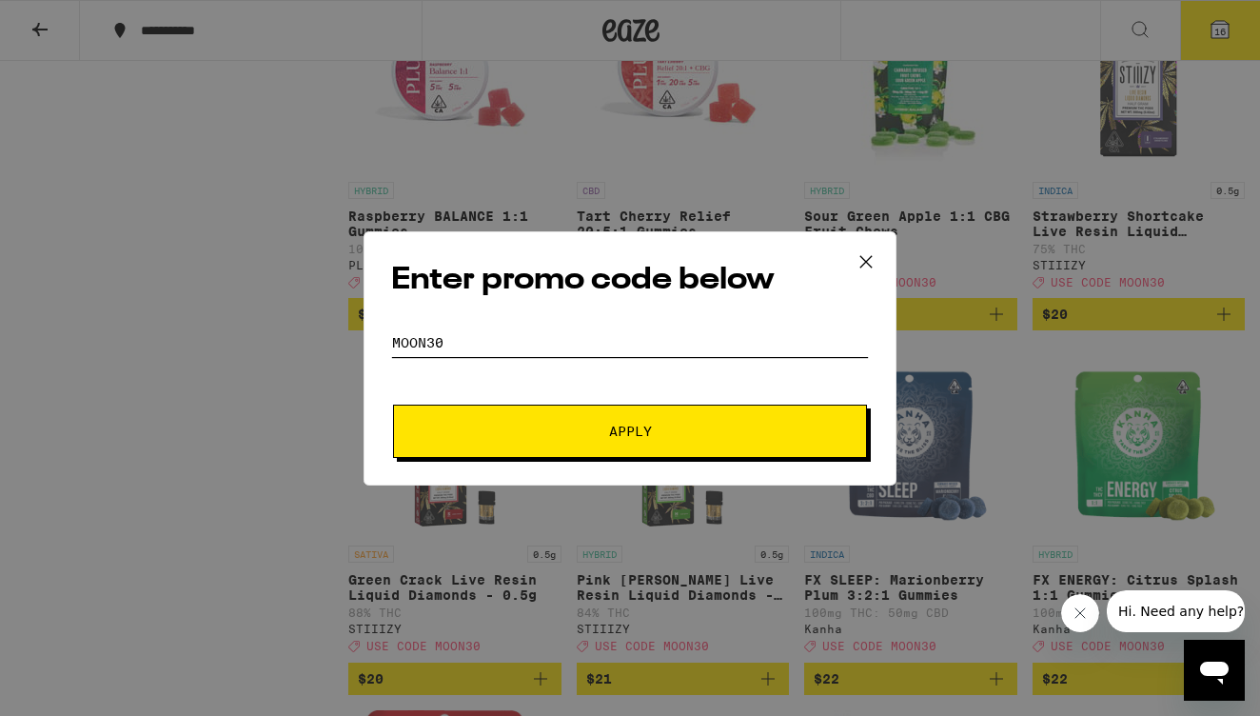
type input "moon30"
click at [553, 457] on button "Apply" at bounding box center [630, 431] width 474 height 53
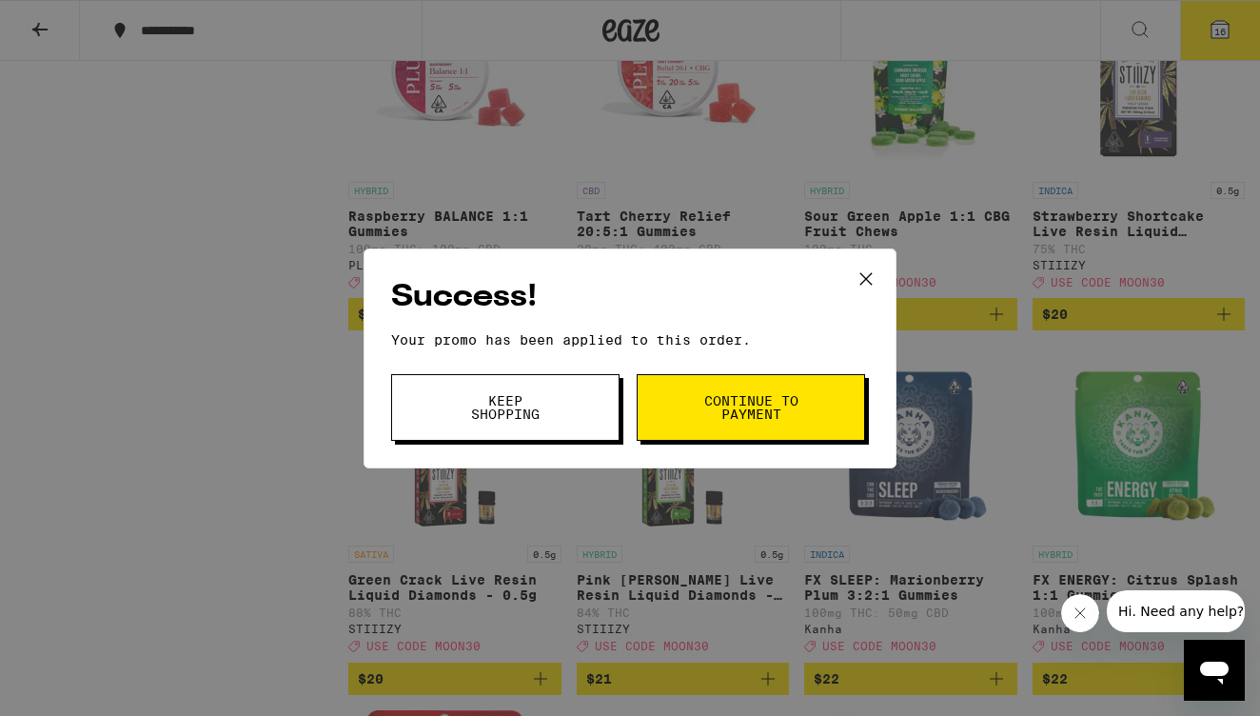
click at [723, 407] on span "Continue to payment" at bounding box center [751, 407] width 97 height 27
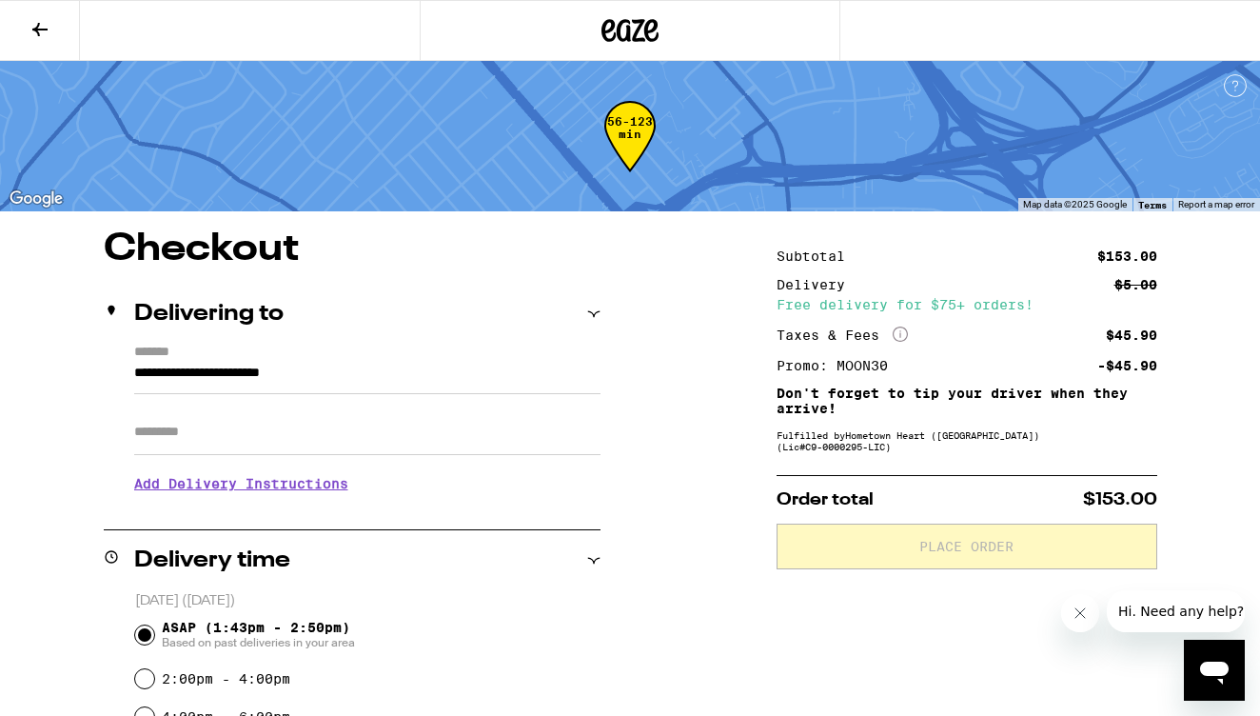
click at [499, 434] on input "Apt/Suite" at bounding box center [367, 432] width 466 height 46
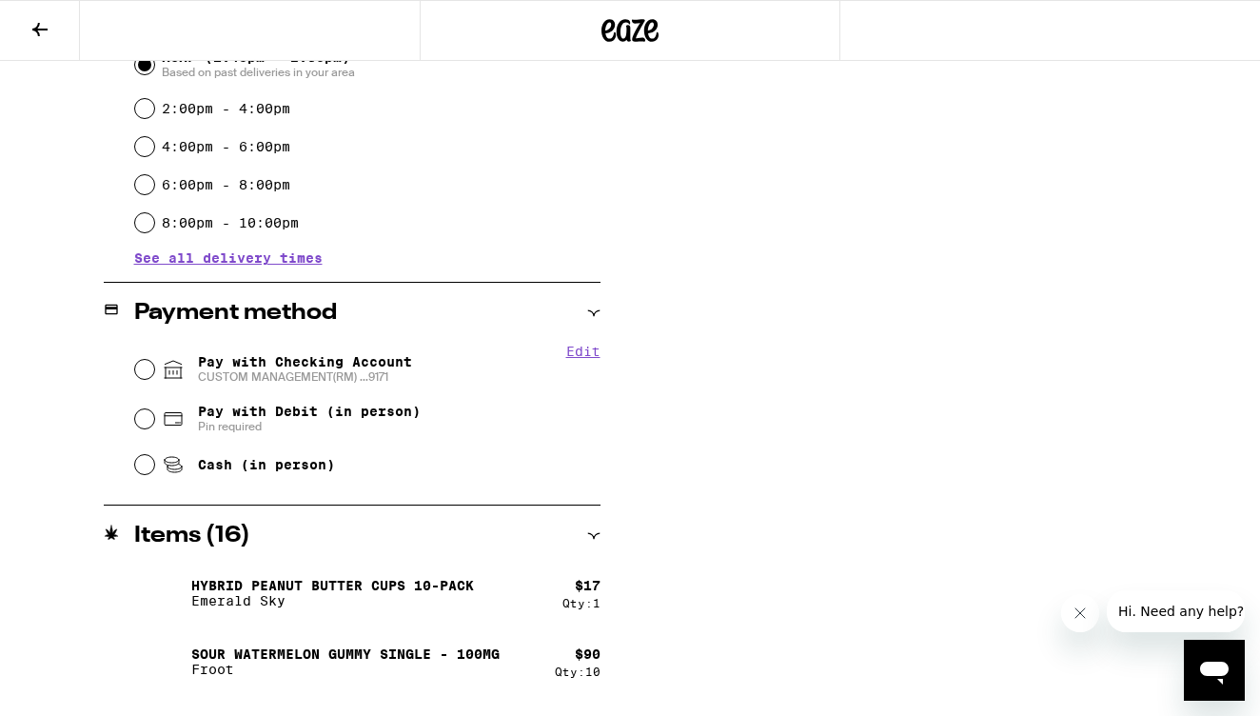
scroll to position [596, 0]
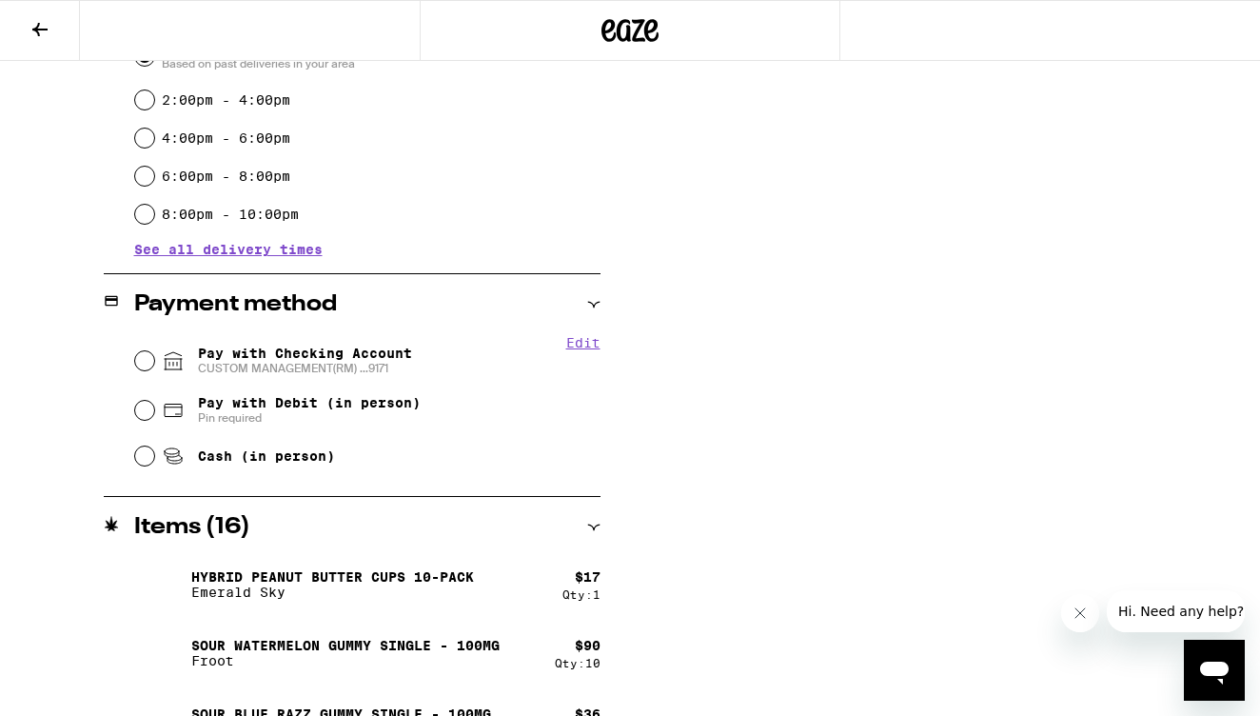
type input "*****"
click at [151, 364] on input "Pay with Checking Account CUSTOM MANAGEMENT(RM) ...9171" at bounding box center [144, 360] width 19 height 19
radio input "true"
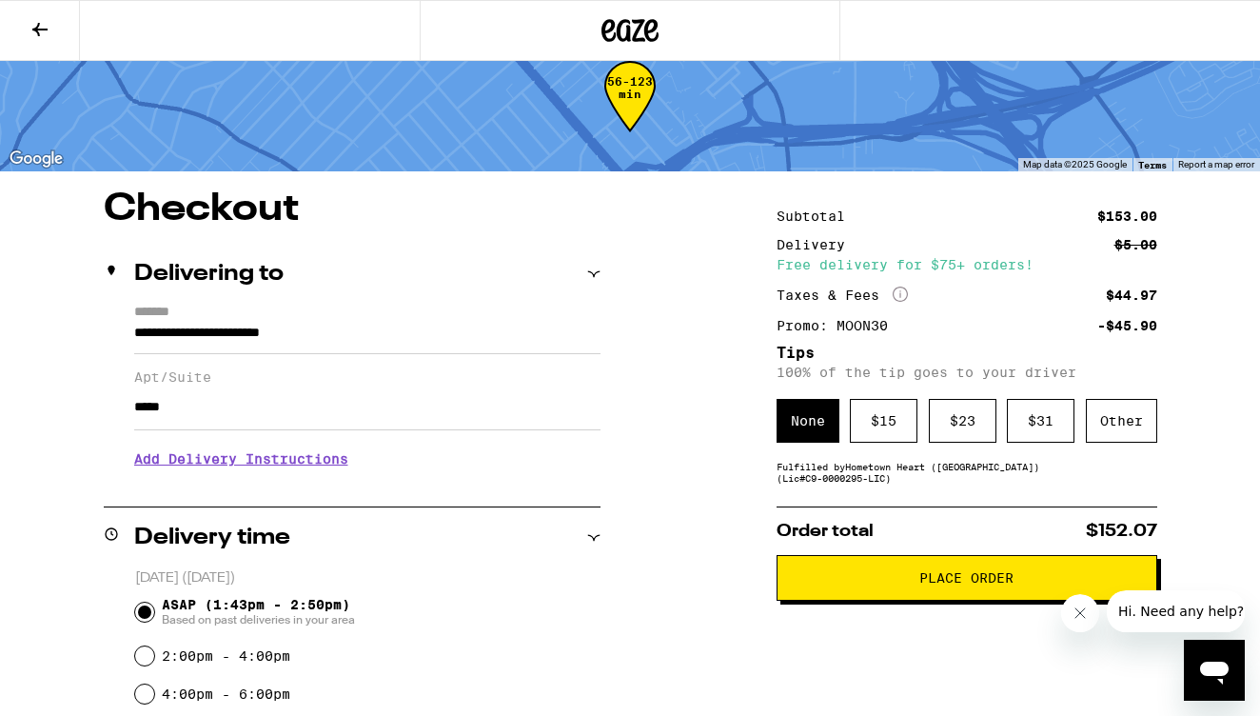
scroll to position [25, 0]
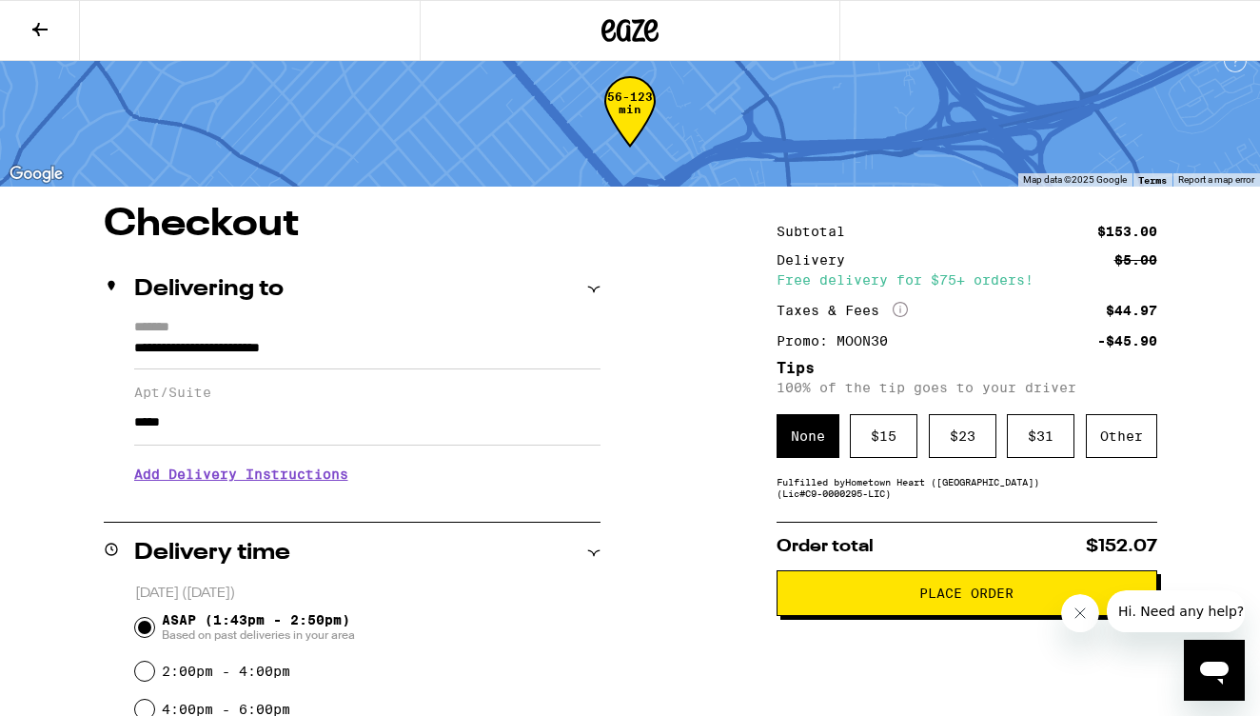
click at [872, 614] on button "Place Order" at bounding box center [967, 593] width 381 height 46
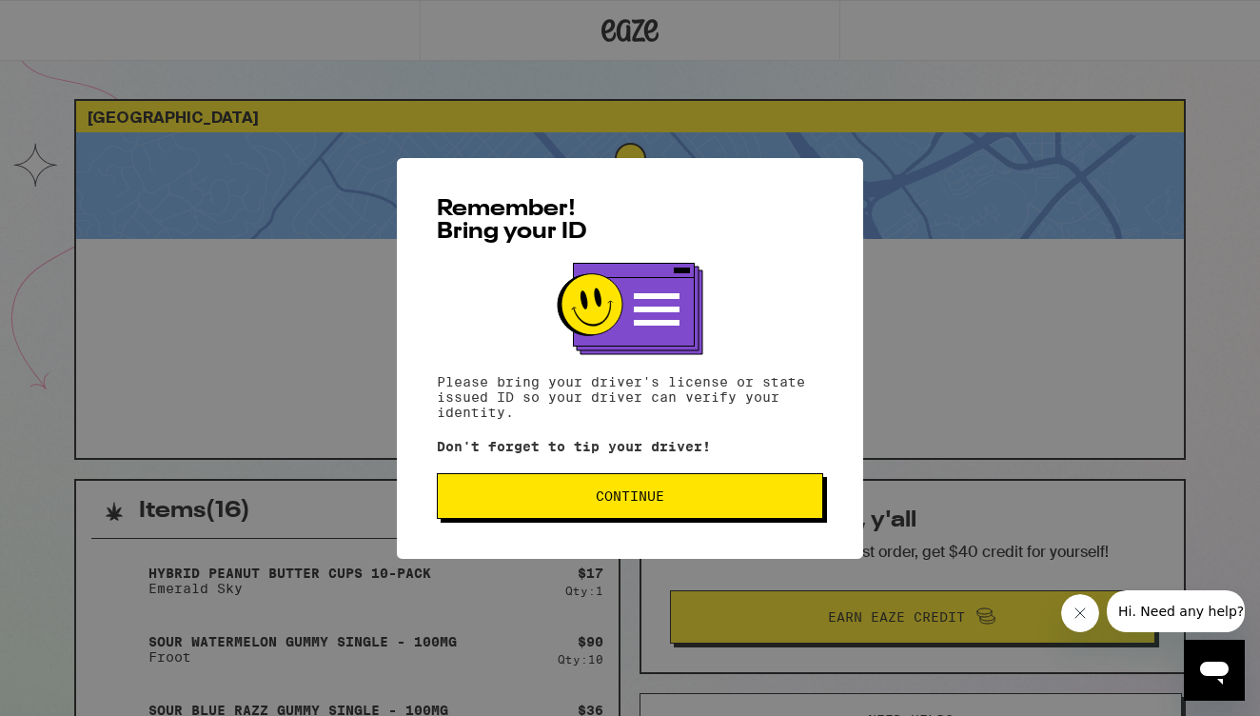
click at [647, 502] on span "Continue" at bounding box center [630, 495] width 69 height 13
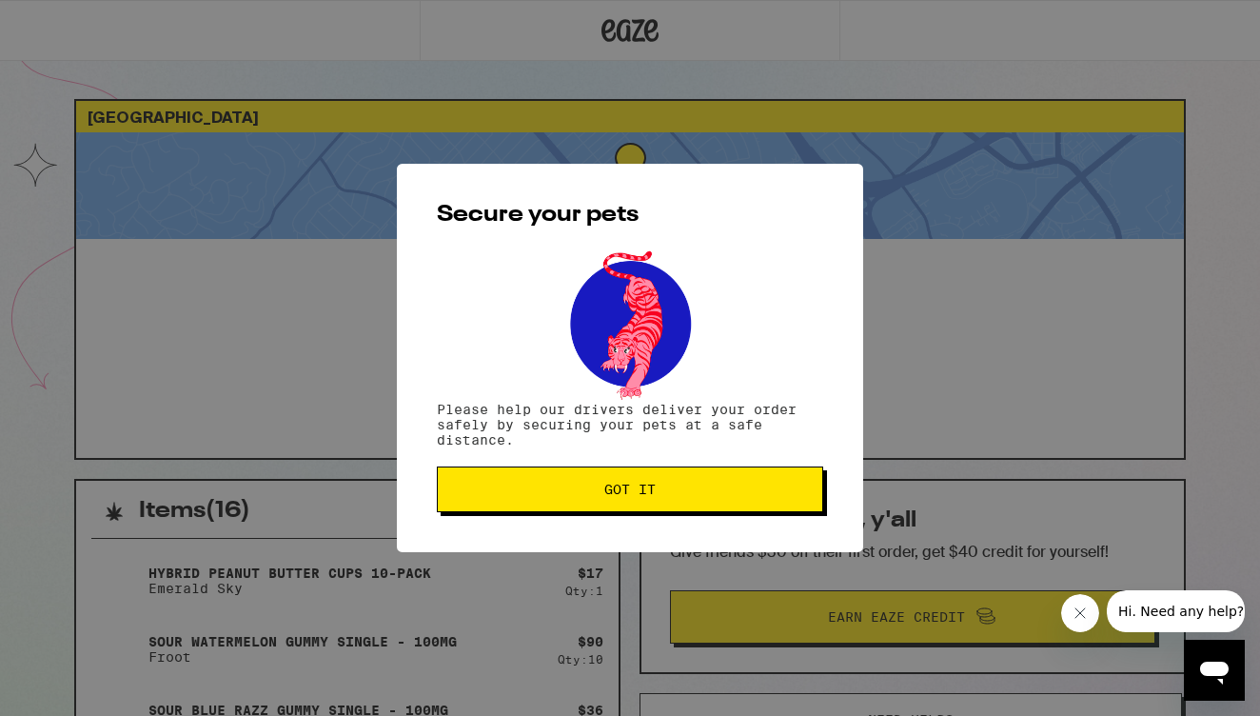
click at [647, 502] on button "Got it" at bounding box center [630, 489] width 386 height 46
